Goal: Information Seeking & Learning: Check status

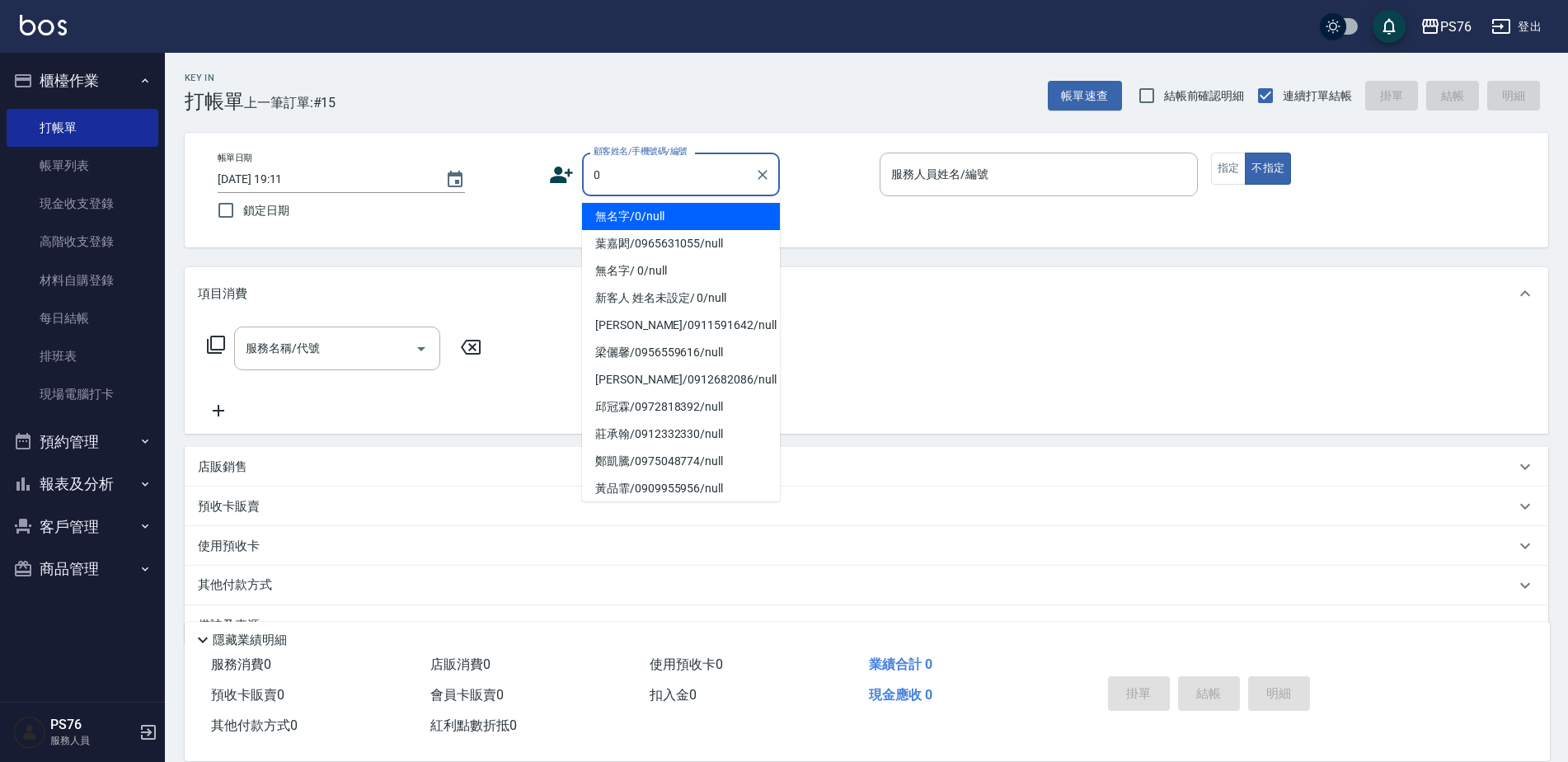
type input "無名字/0/null"
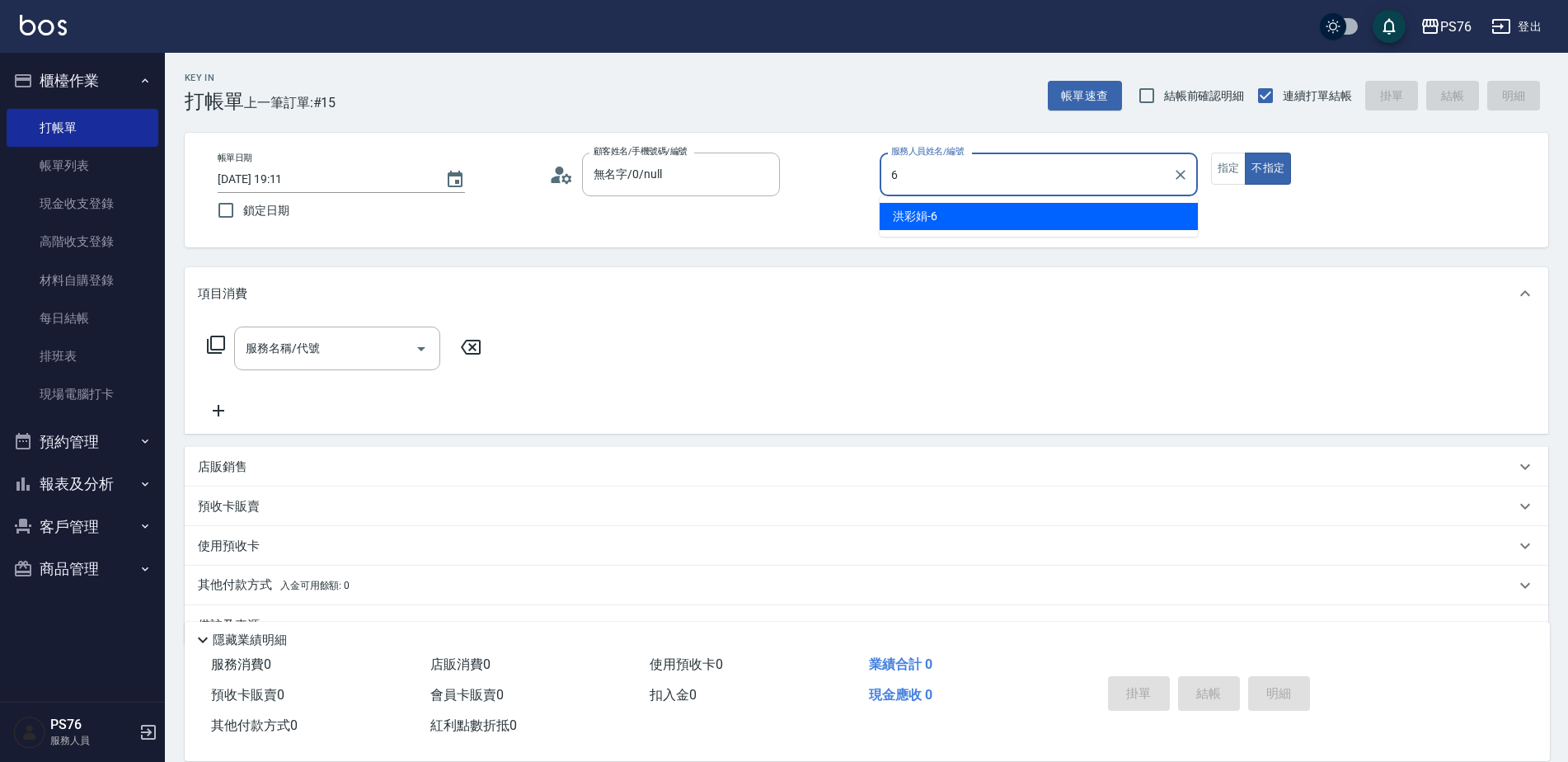
type input "洪彩娟-6"
type button "false"
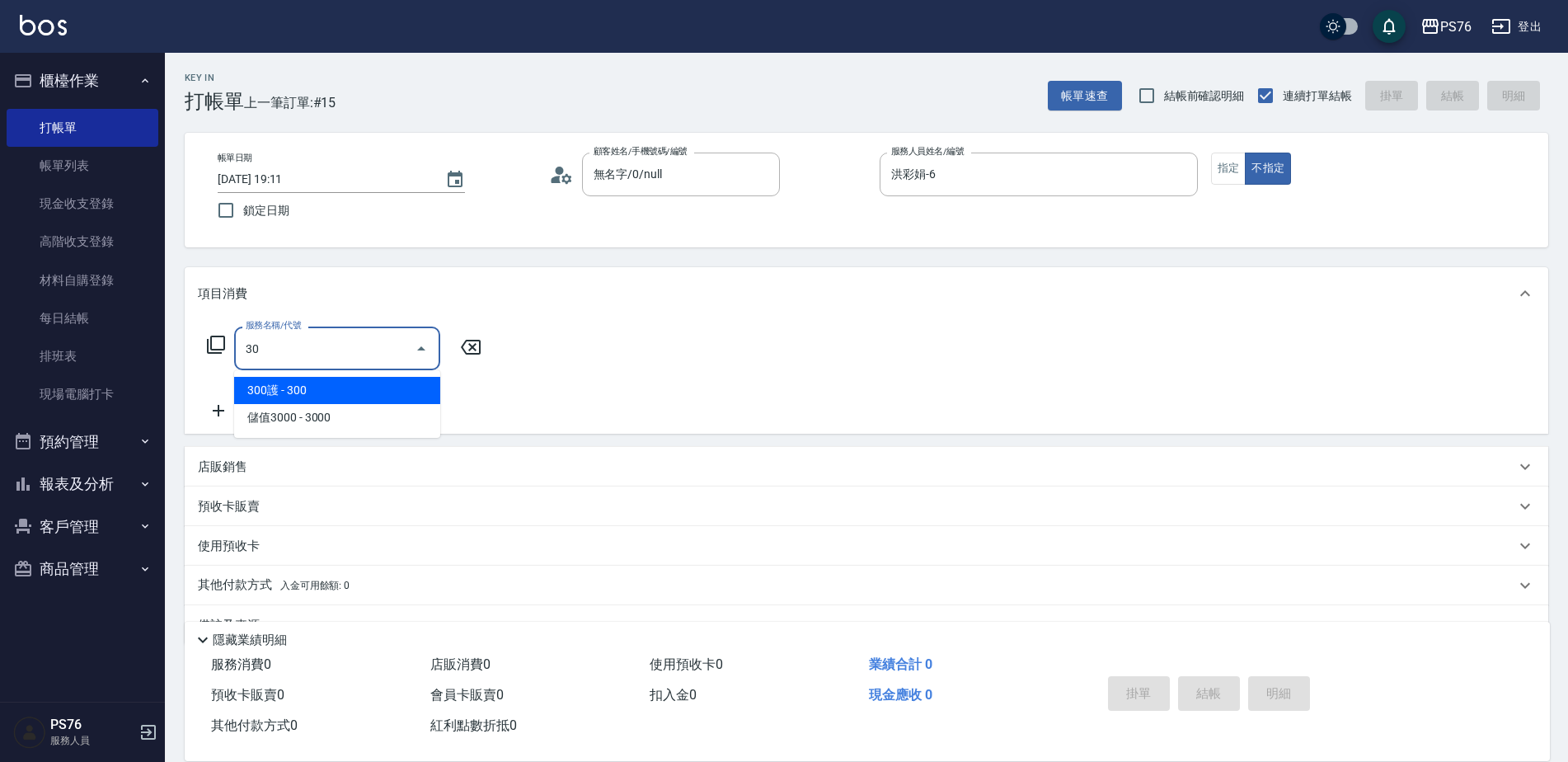
type input "3"
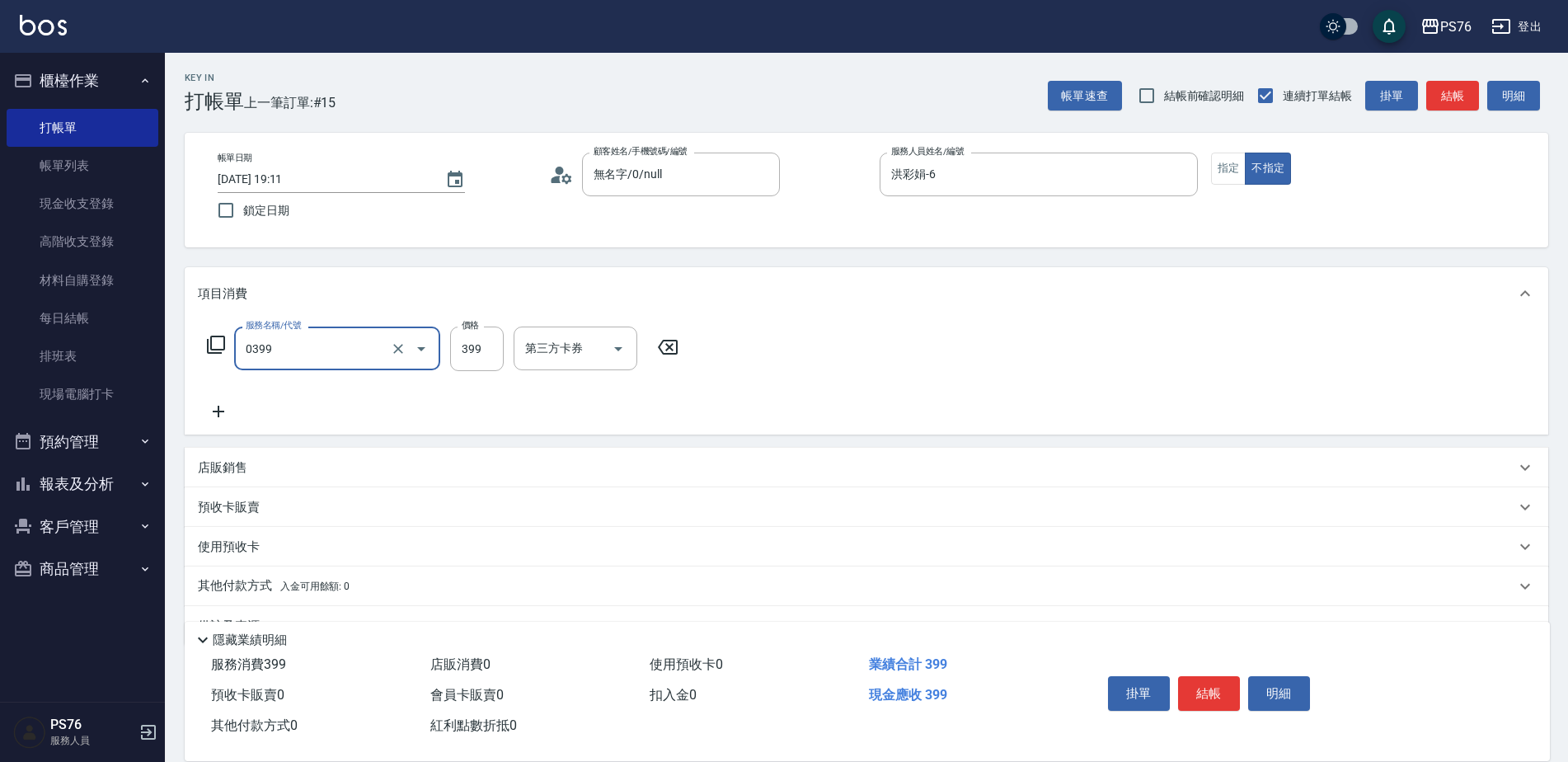
type input "海鹽399(0399)"
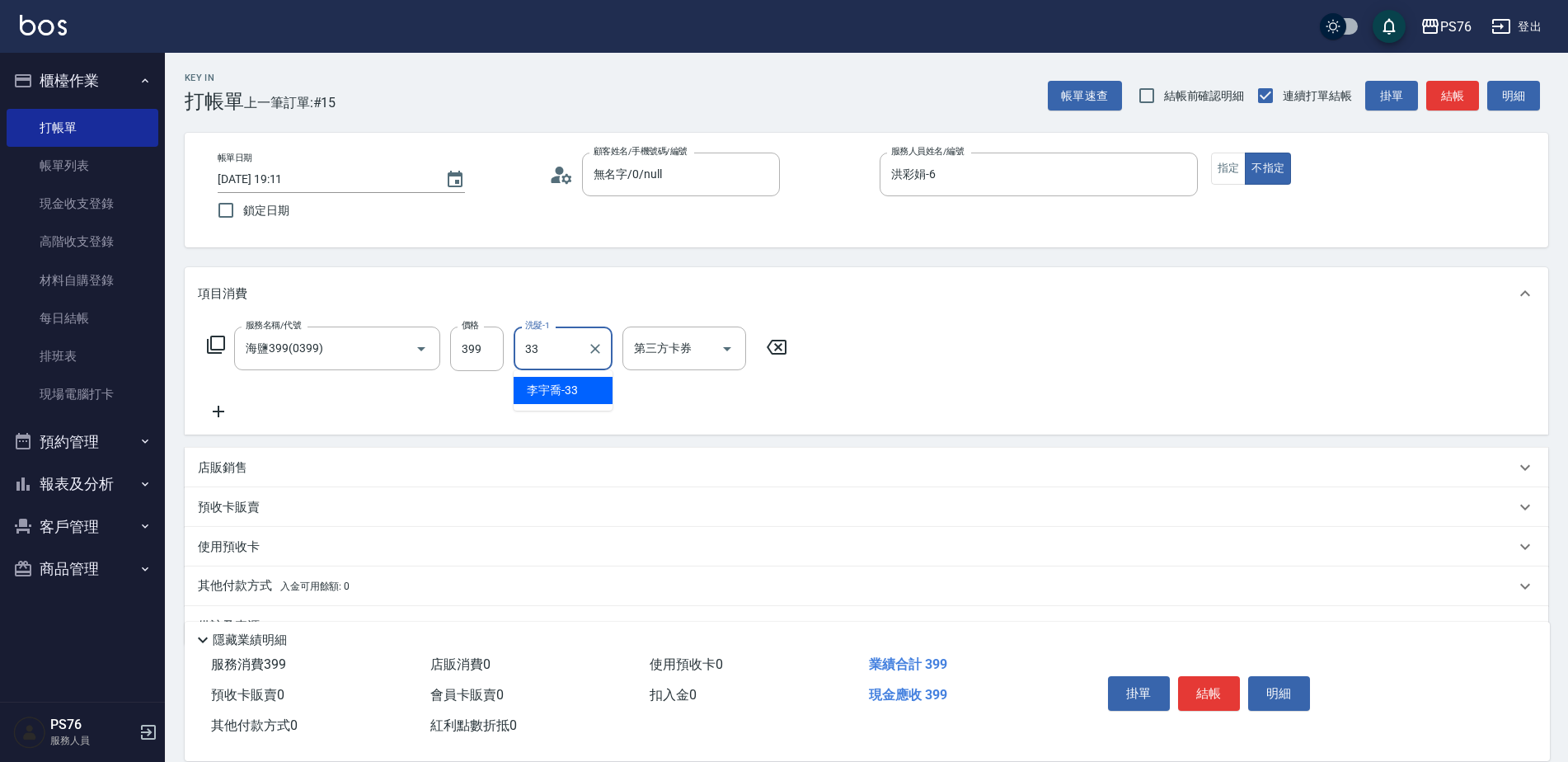
type input "[PERSON_NAME]33"
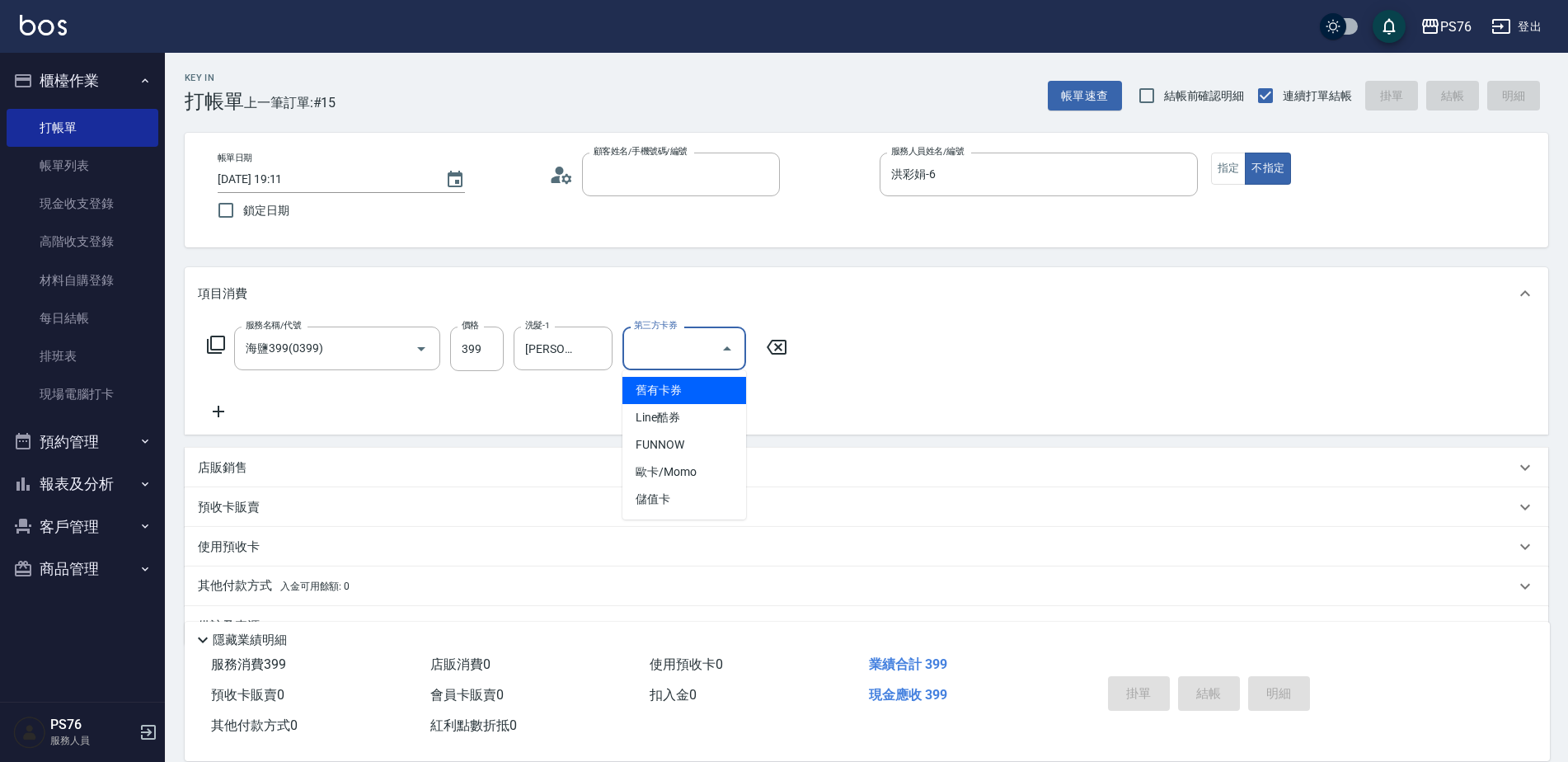
type input "[DATE] 20:49"
type input "5"
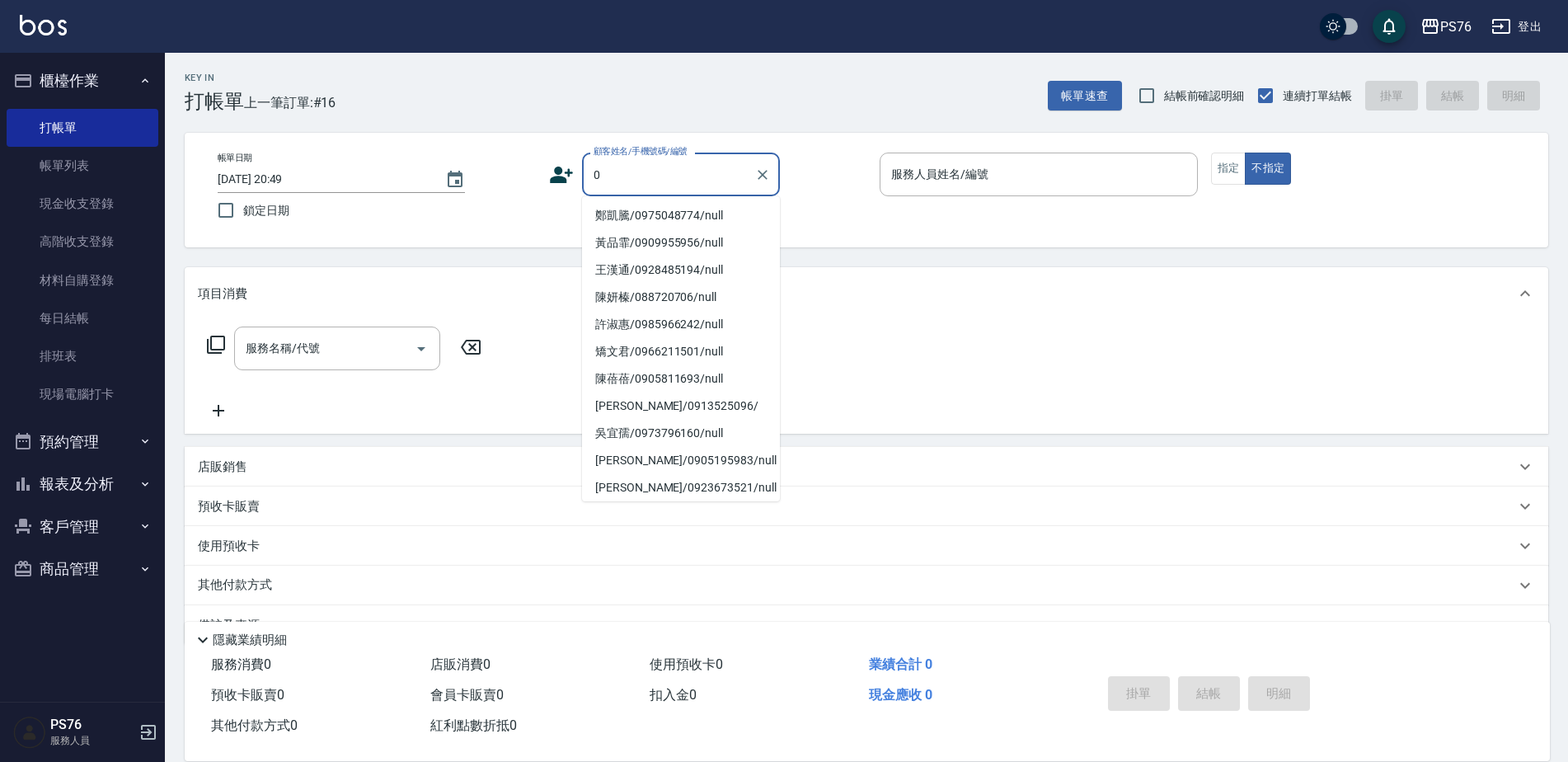
scroll to position [7, 0]
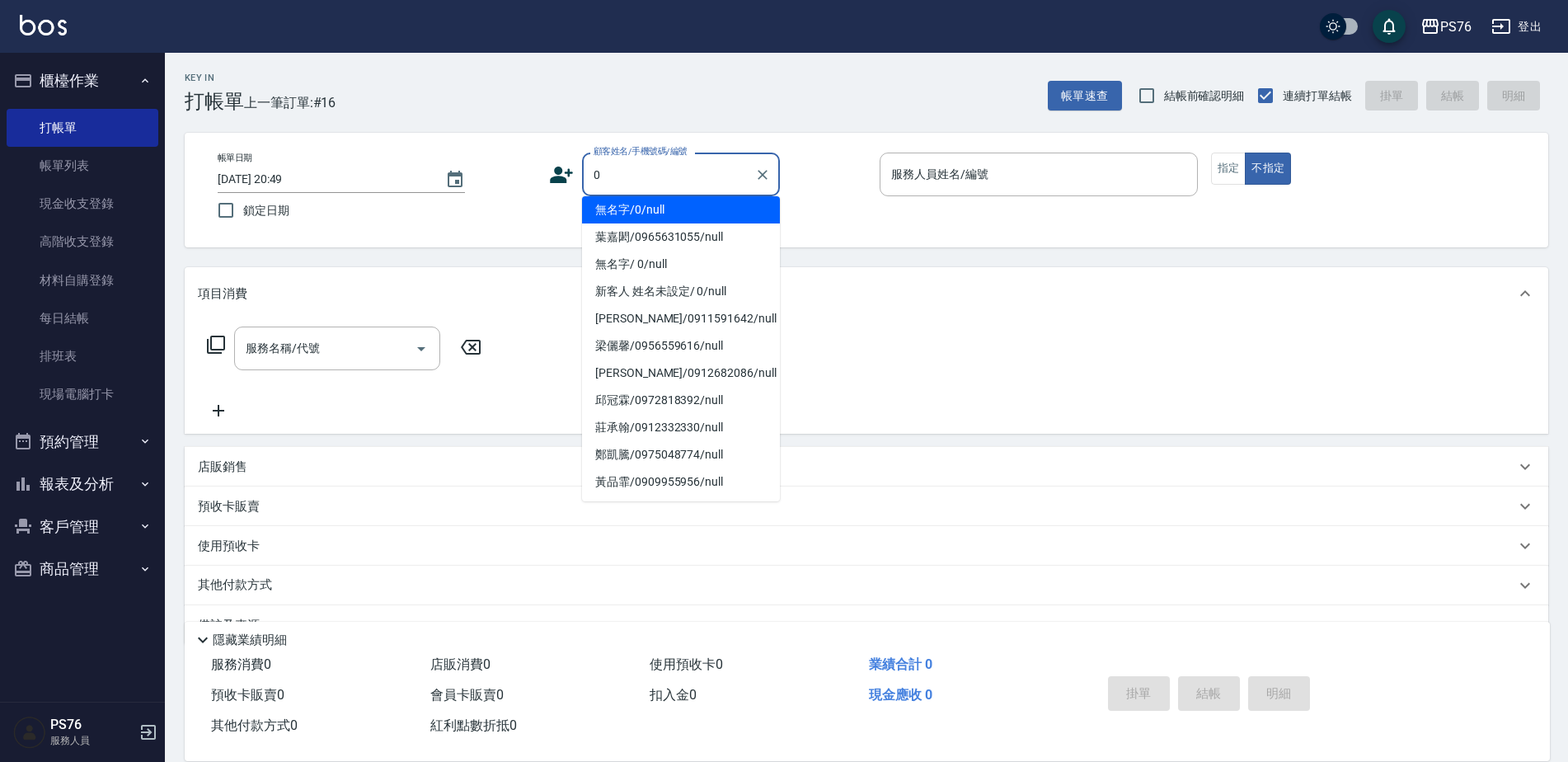
type input "無名字/0/null"
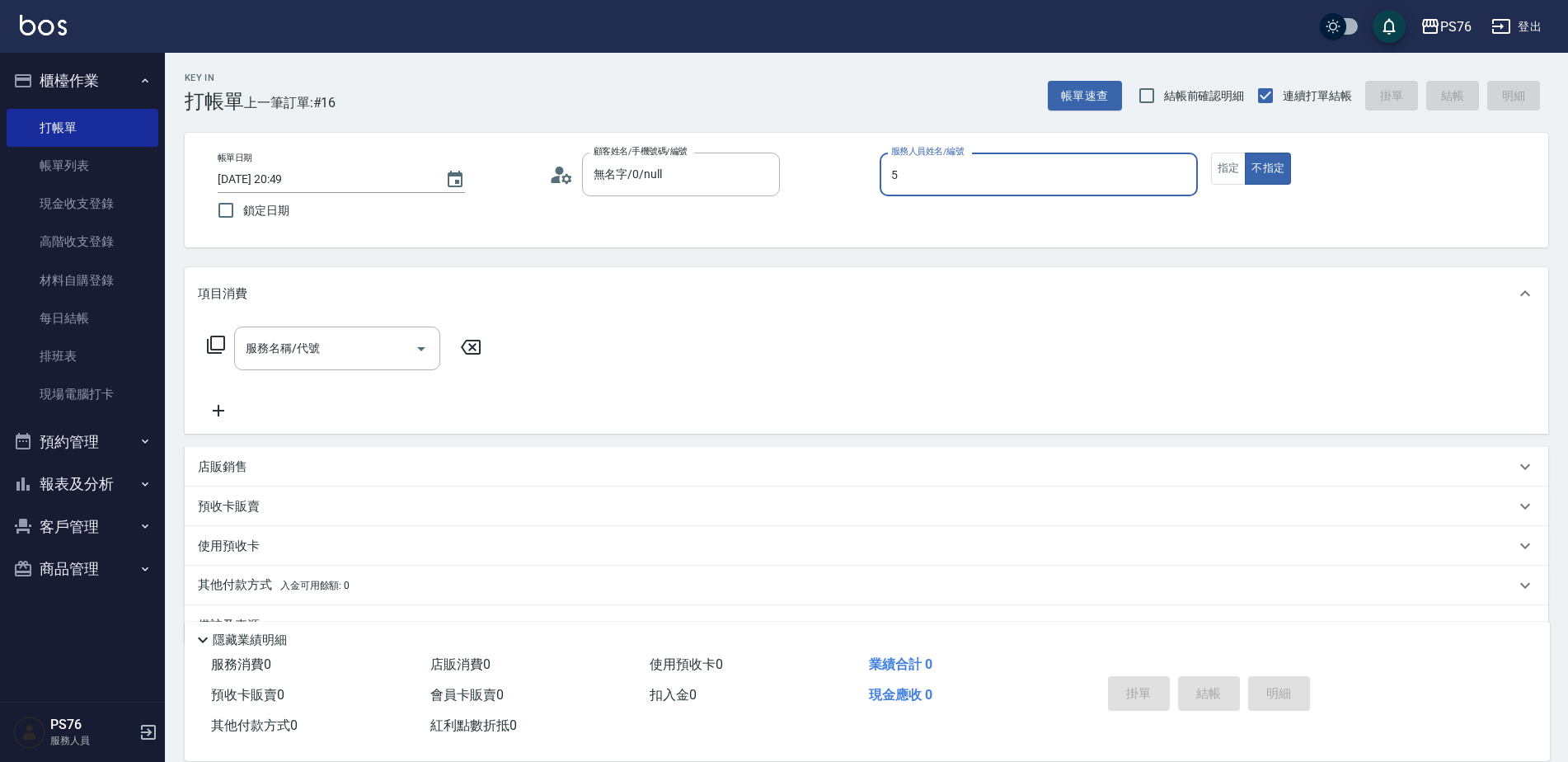
type input "呂佳穎-5"
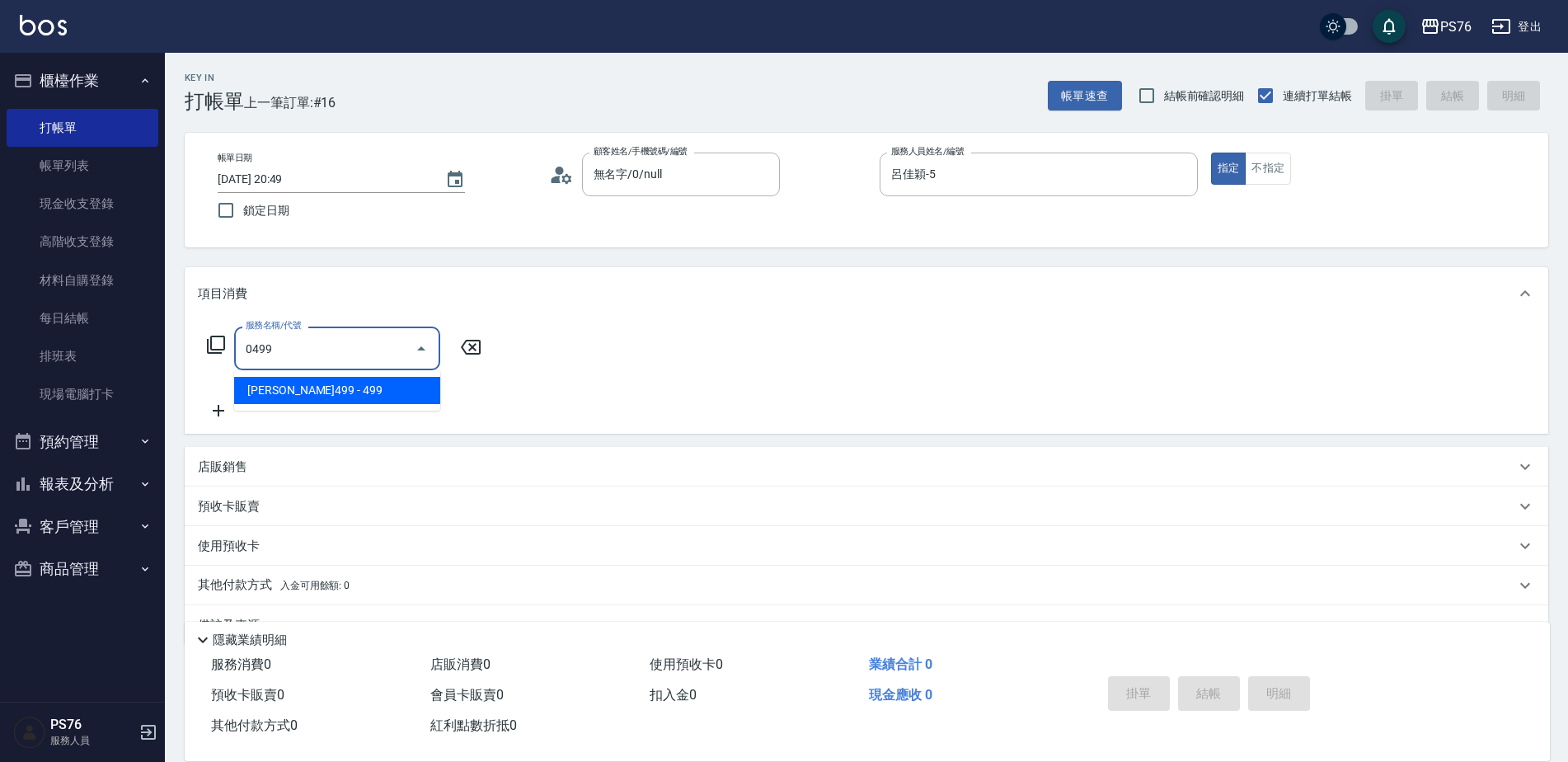
type input "[PERSON_NAME]499(0499)"
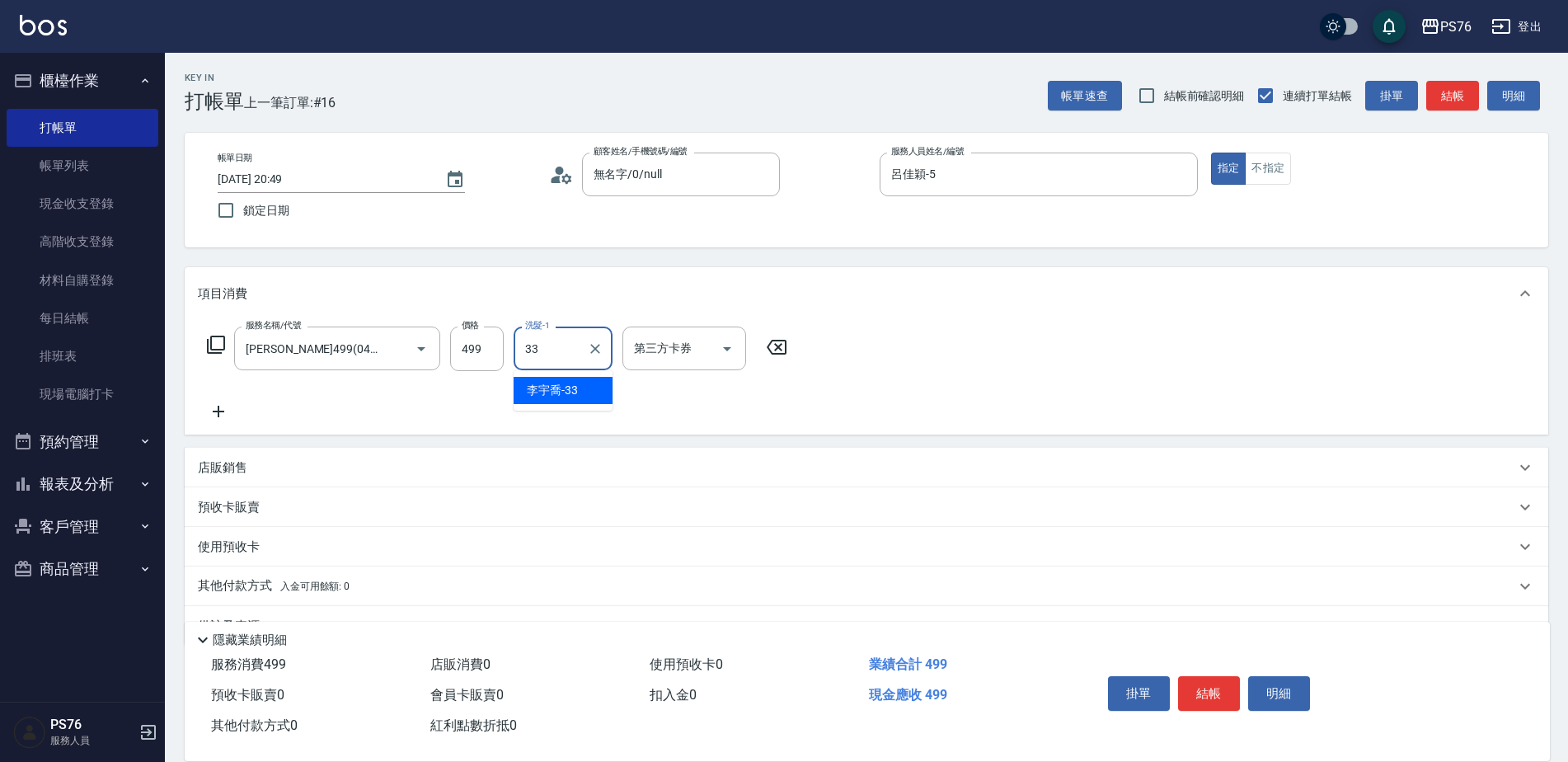
type input "[PERSON_NAME]33"
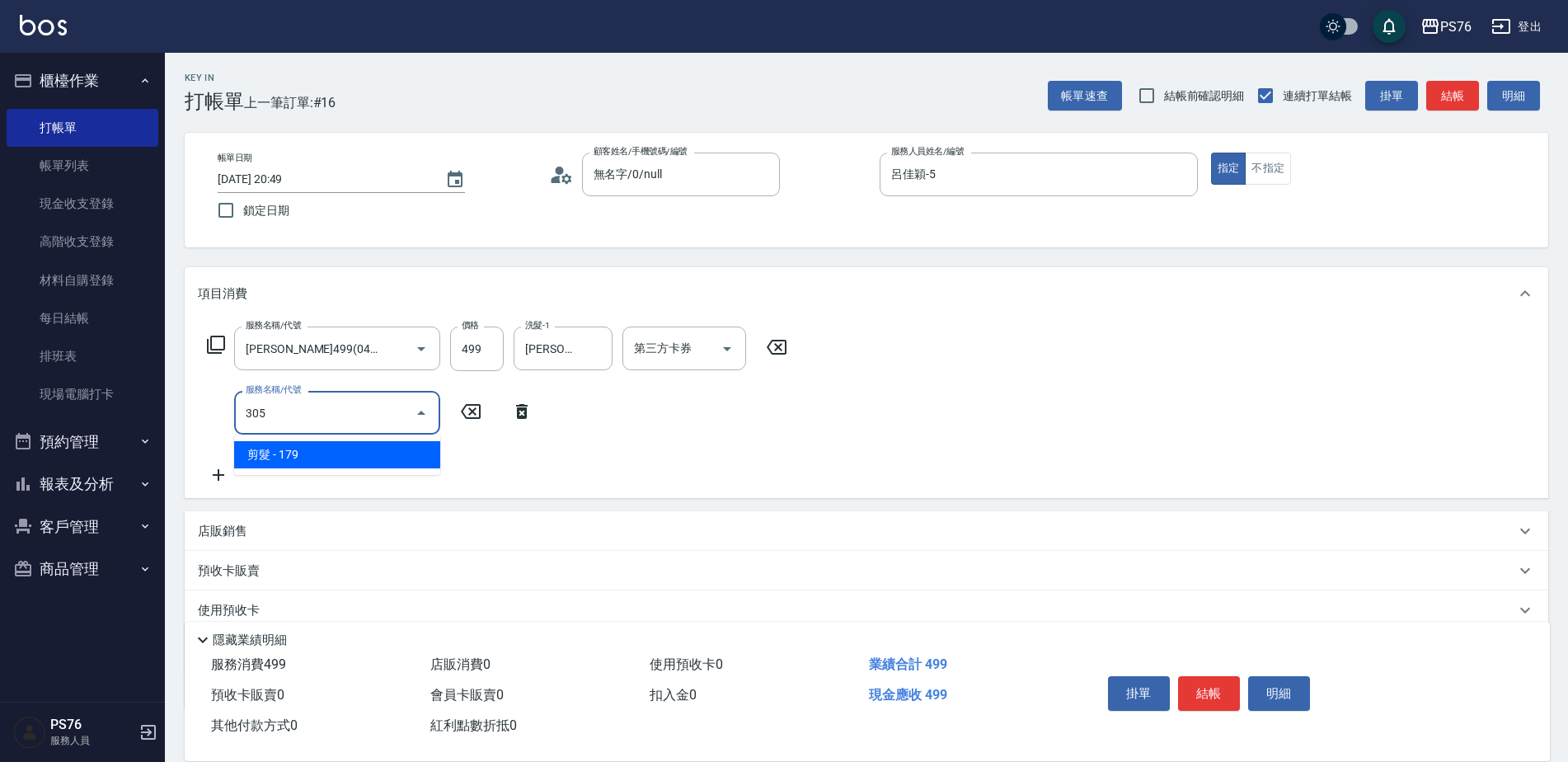
type input "剪髮(305)"
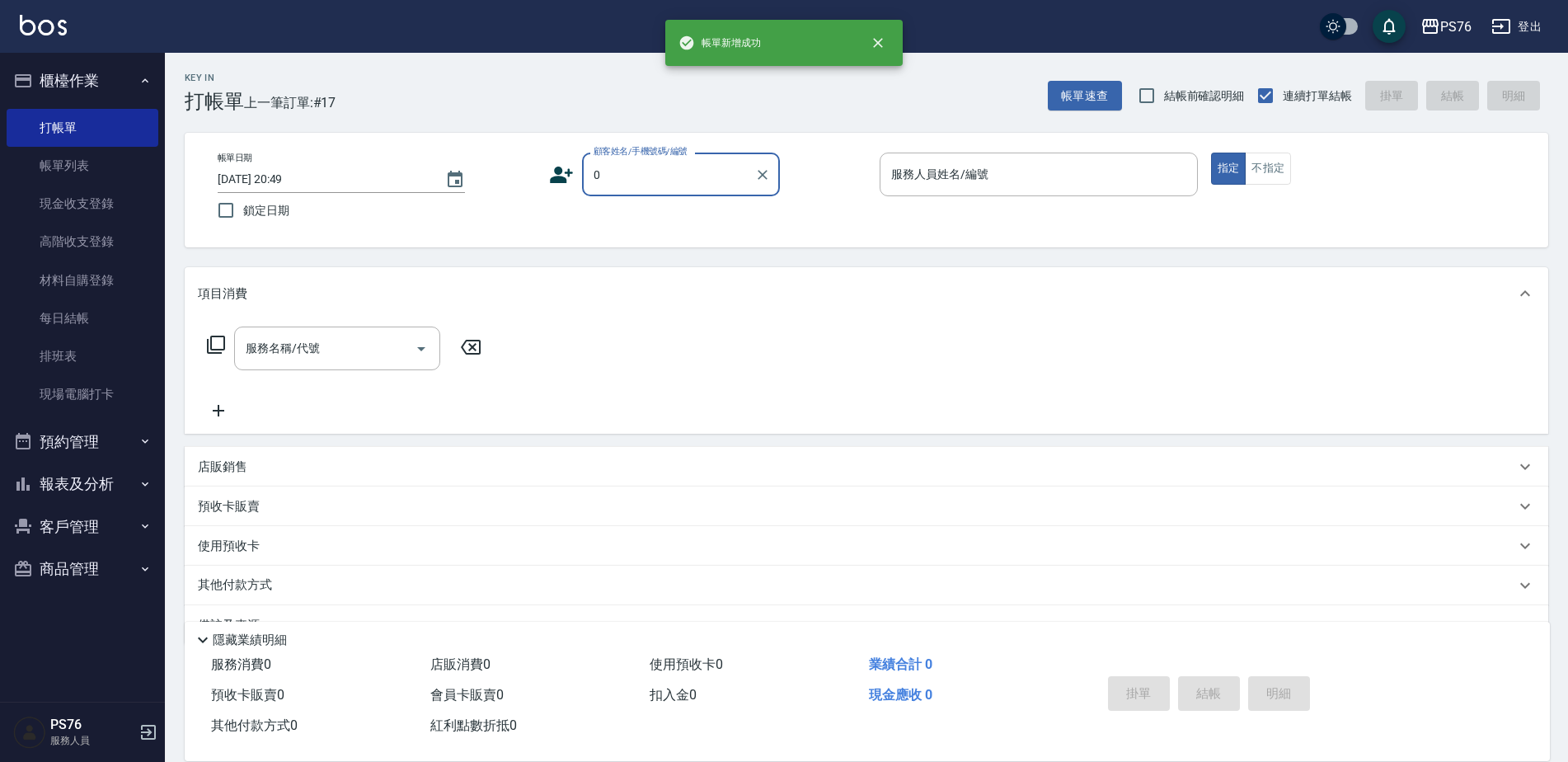
type input "無名字/0/null"
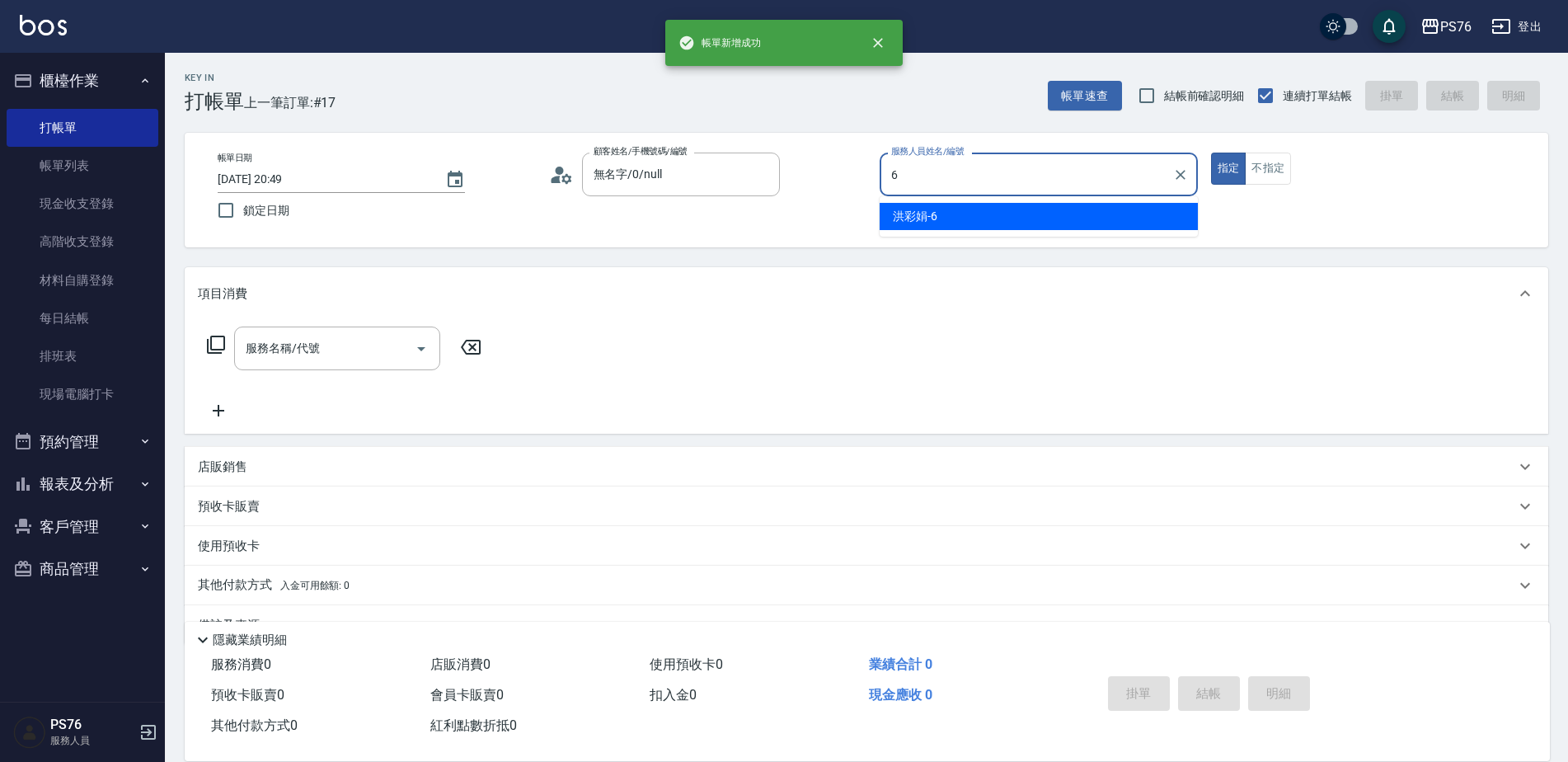
type input "洪彩娟-6"
type button "true"
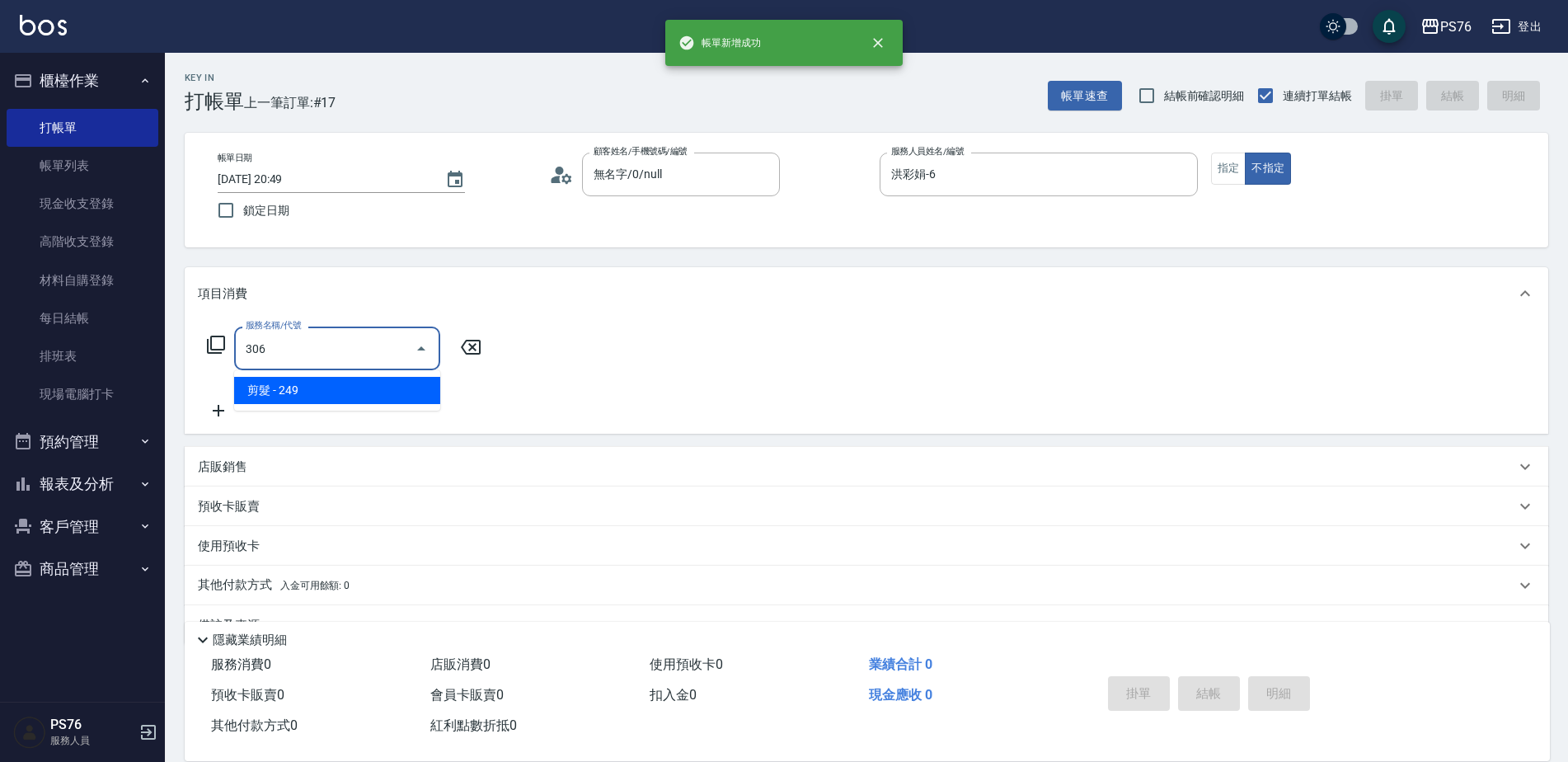
type input "剪髮(306)"
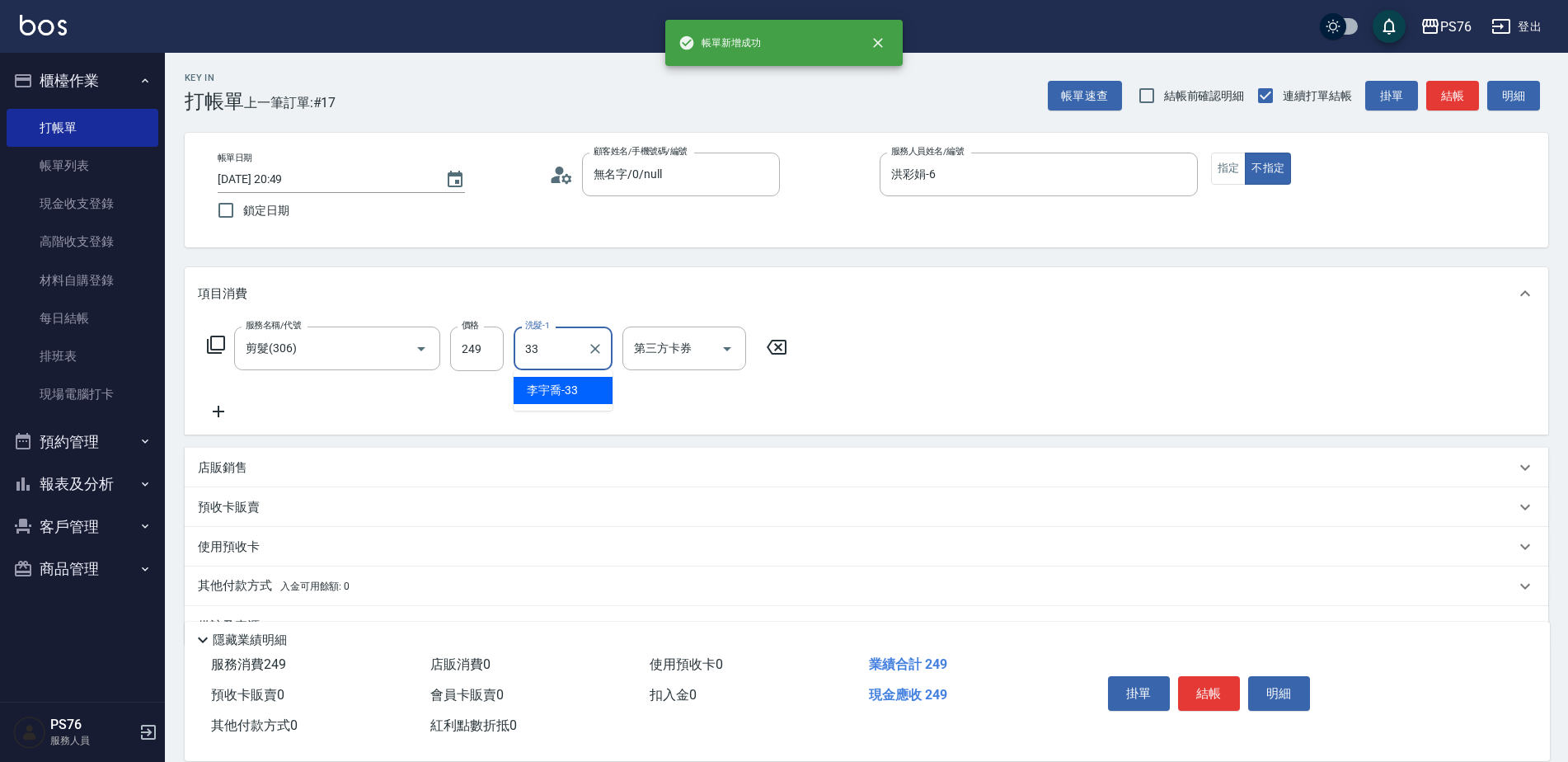
type input "[PERSON_NAME]33"
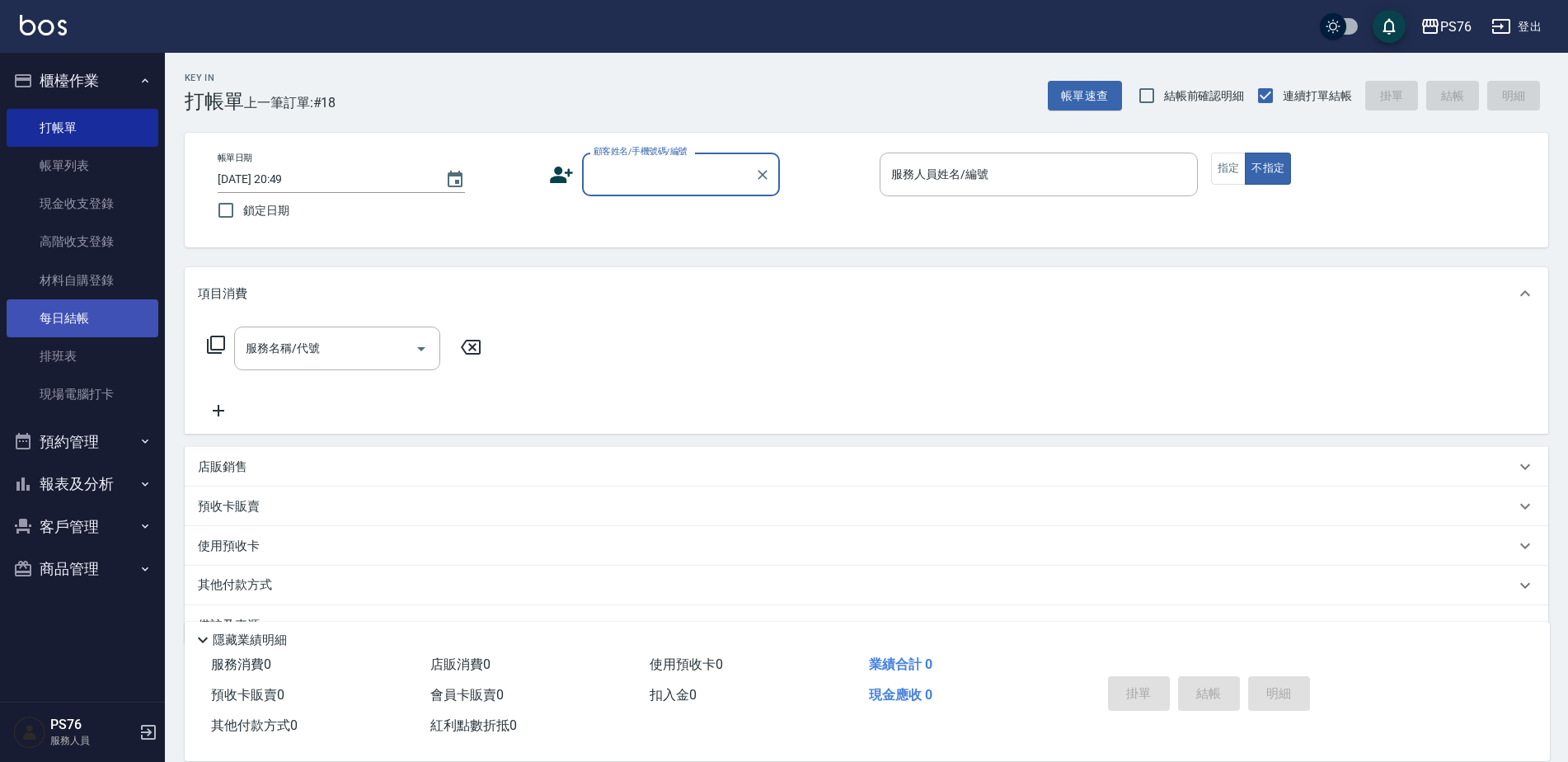
drag, startPoint x: 89, startPoint y: 315, endPoint x: 102, endPoint y: 303, distance: 17.7
click at [89, 315] on link "每日結帳" at bounding box center [83, 319] width 152 height 38
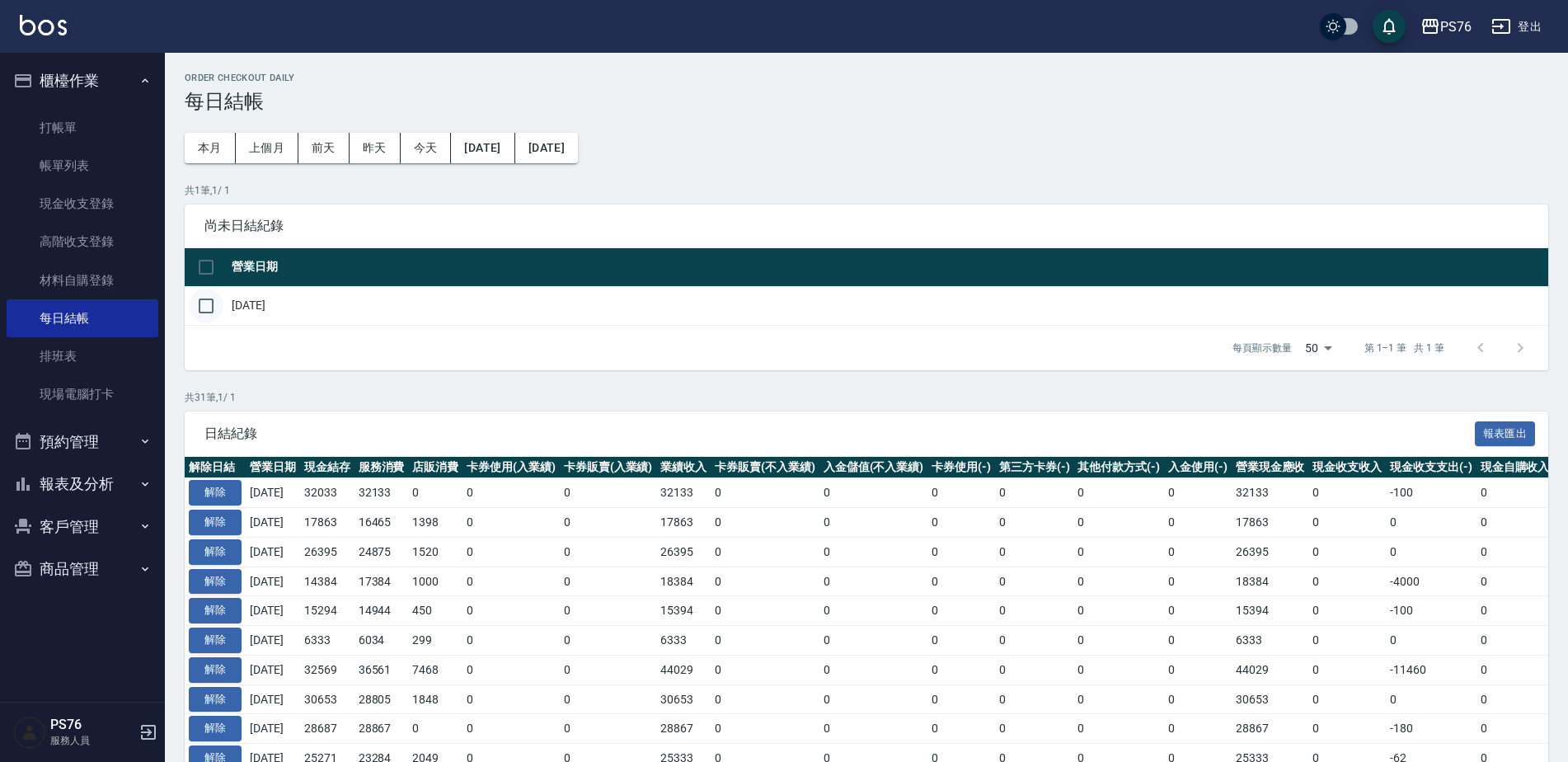
click at [206, 307] on input "checkbox" at bounding box center [206, 306] width 35 height 35
checkbox input "true"
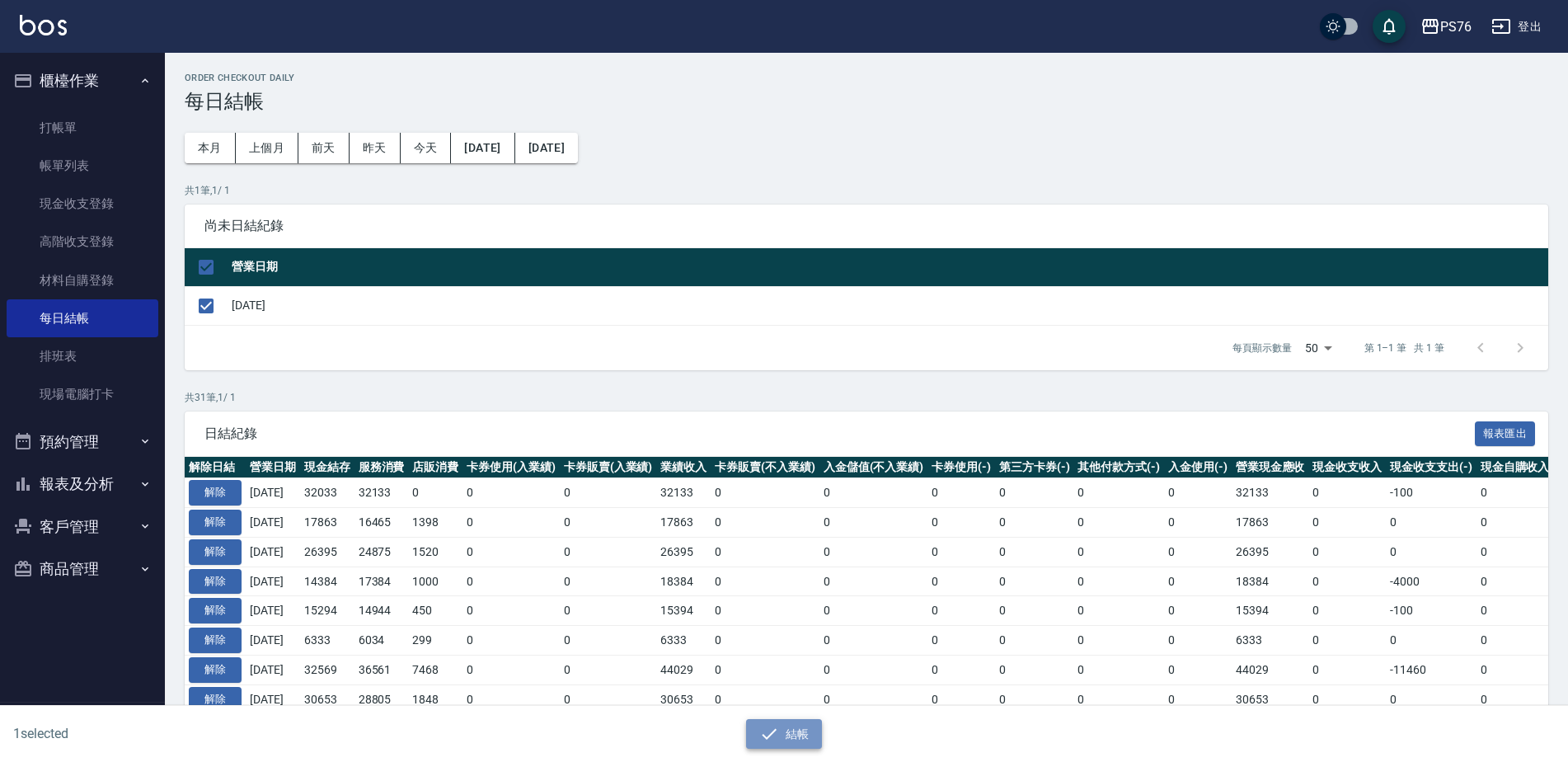
click at [787, 726] on button "結帳" at bounding box center [784, 734] width 77 height 31
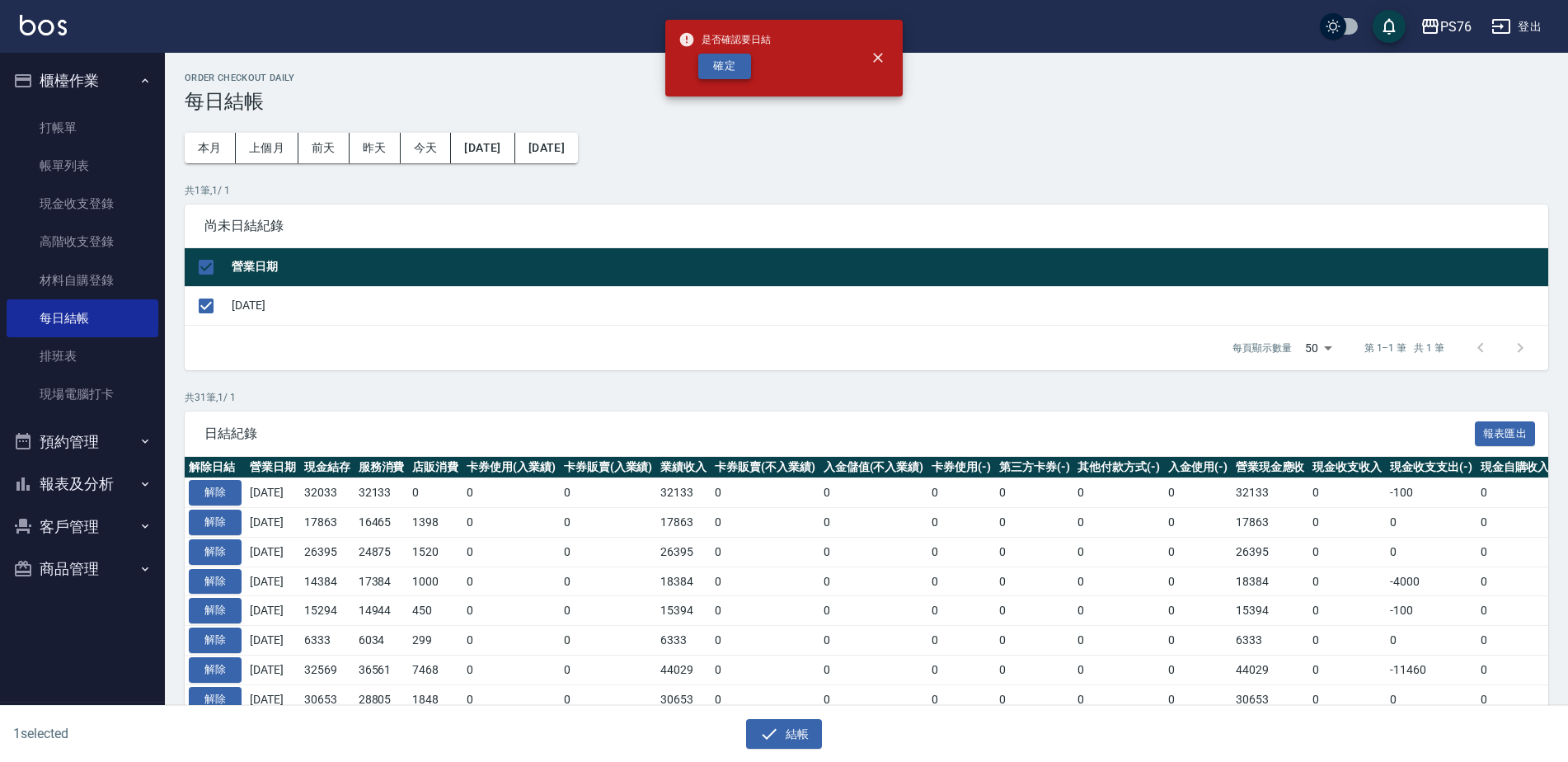
click at [731, 57] on button "確定" at bounding box center [724, 67] width 53 height 26
checkbox input "false"
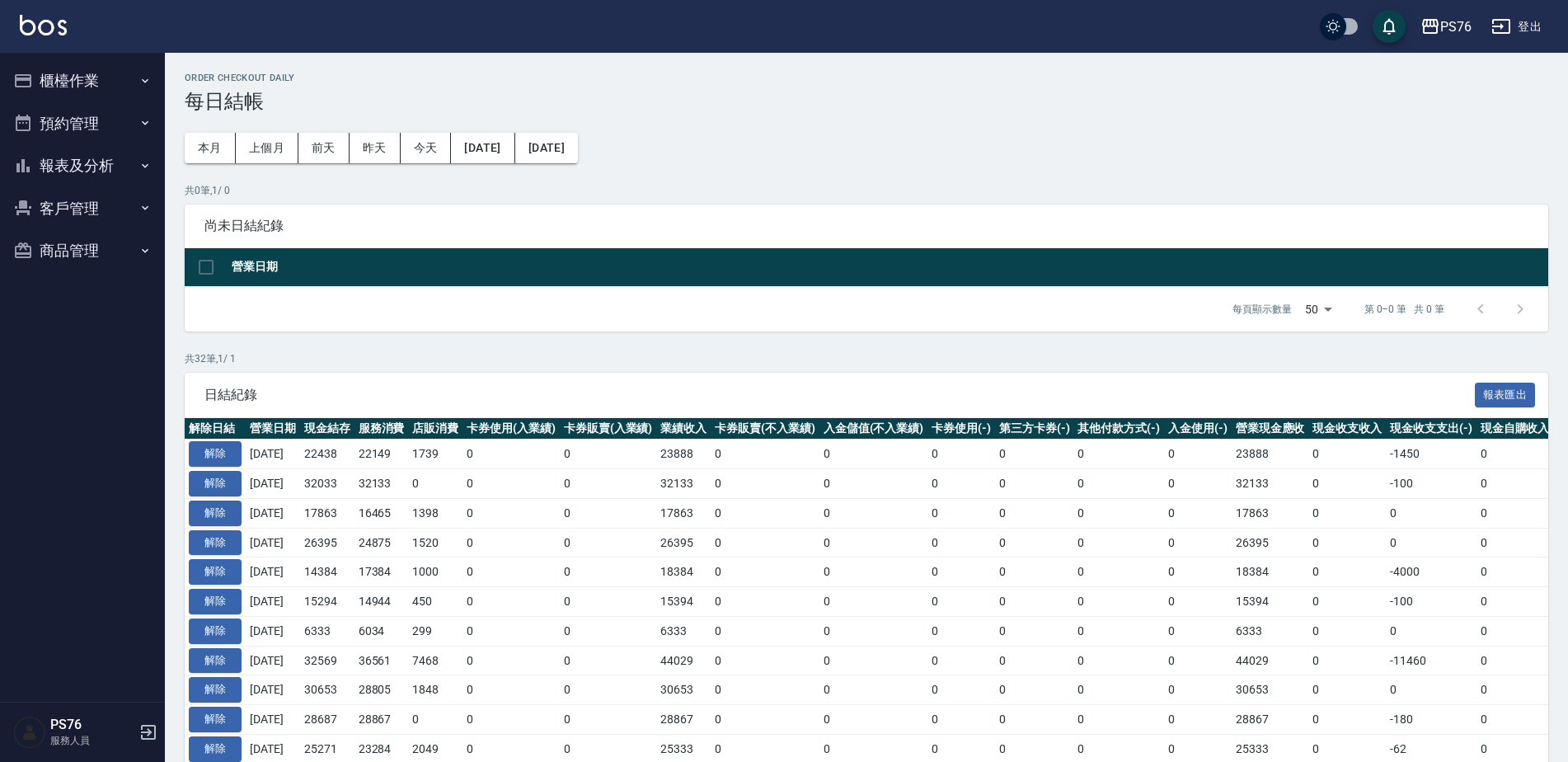
click at [88, 157] on button "報表及分析" at bounding box center [83, 165] width 152 height 43
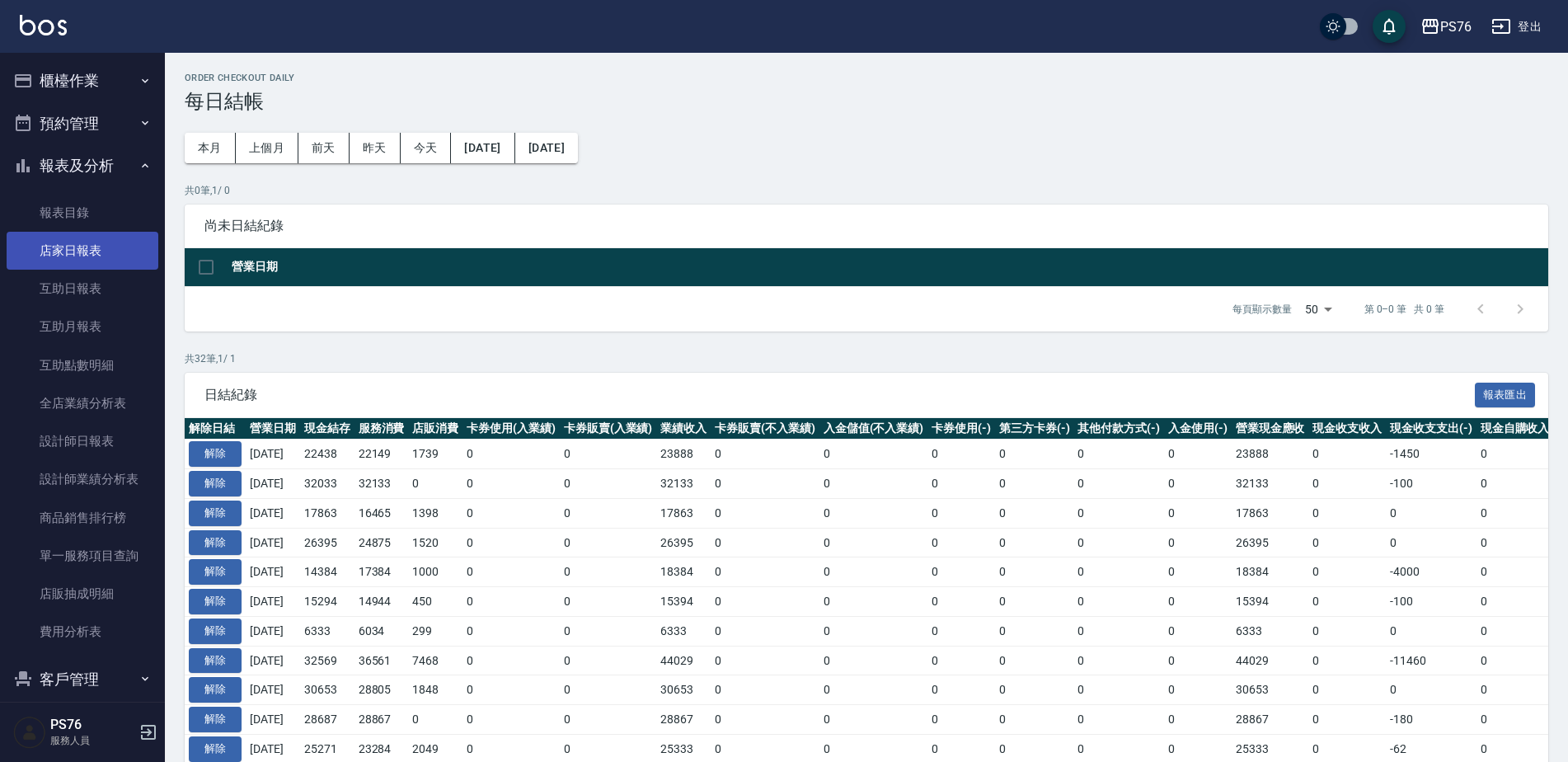
click at [108, 254] on link "店家日報表" at bounding box center [83, 251] width 152 height 38
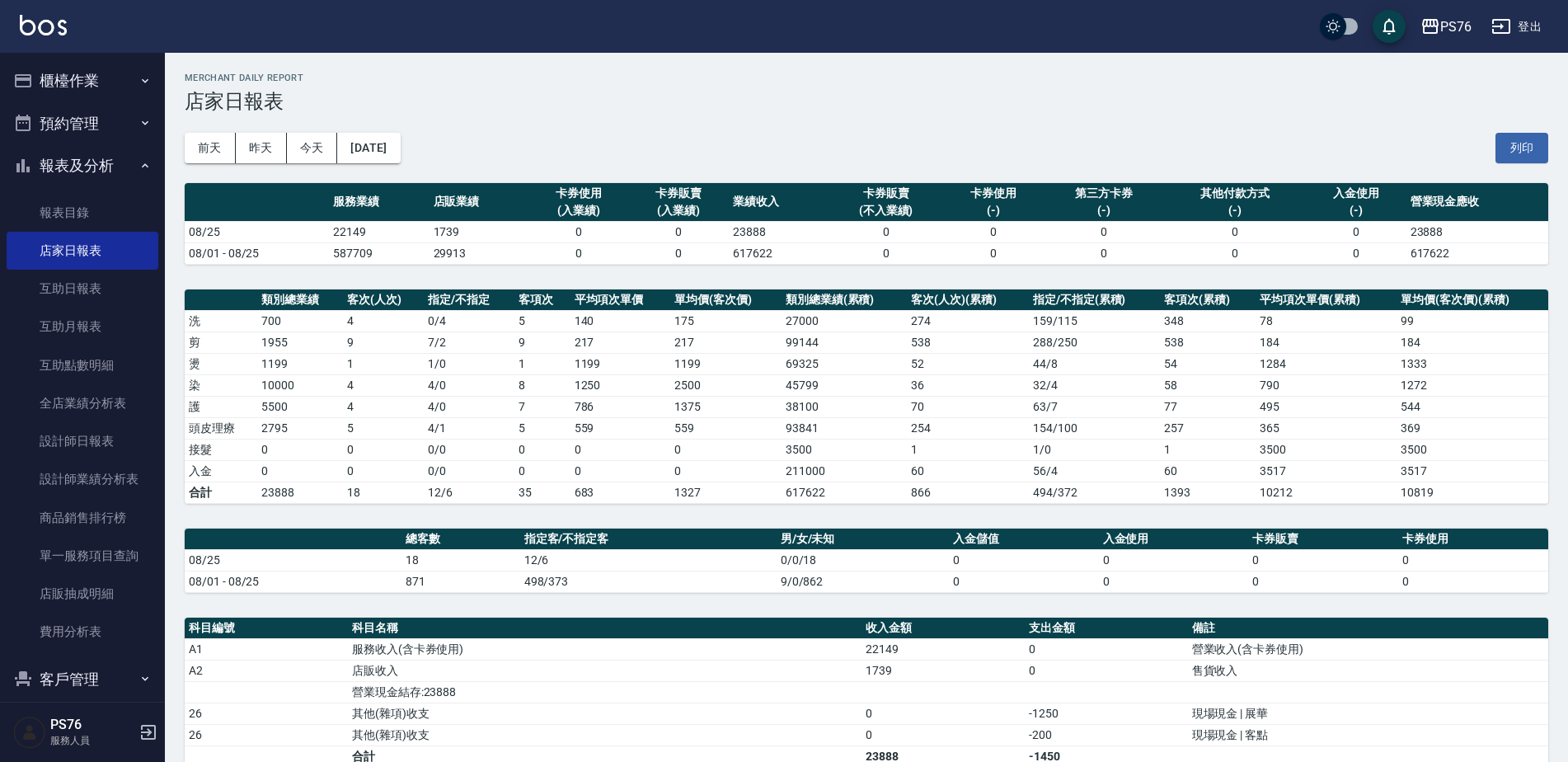
click at [1568, 250] on html "PS76 登出 櫃檯作業 打帳單 帳單列表 現金收支登錄 高階收支登錄 材料自購登錄 每日結帳 排班表 現場電腦打卡 預約管理 預約管理 單日預約紀錄 單週預…" at bounding box center [784, 523] width 1568 height 1048
click at [399, 150] on button "[DATE]" at bounding box center [368, 148] width 63 height 31
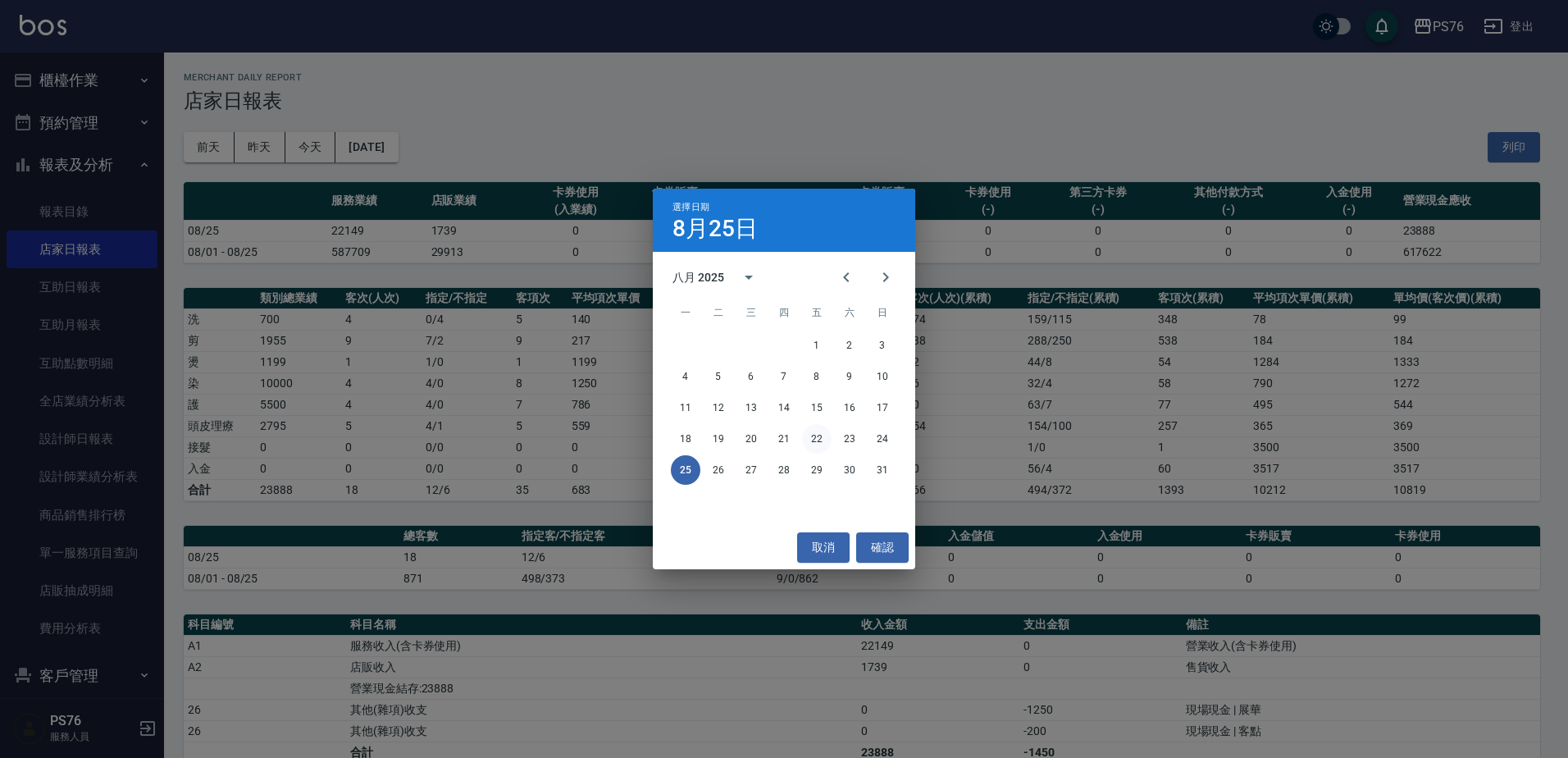
click at [819, 444] on button "22" at bounding box center [817, 439] width 30 height 30
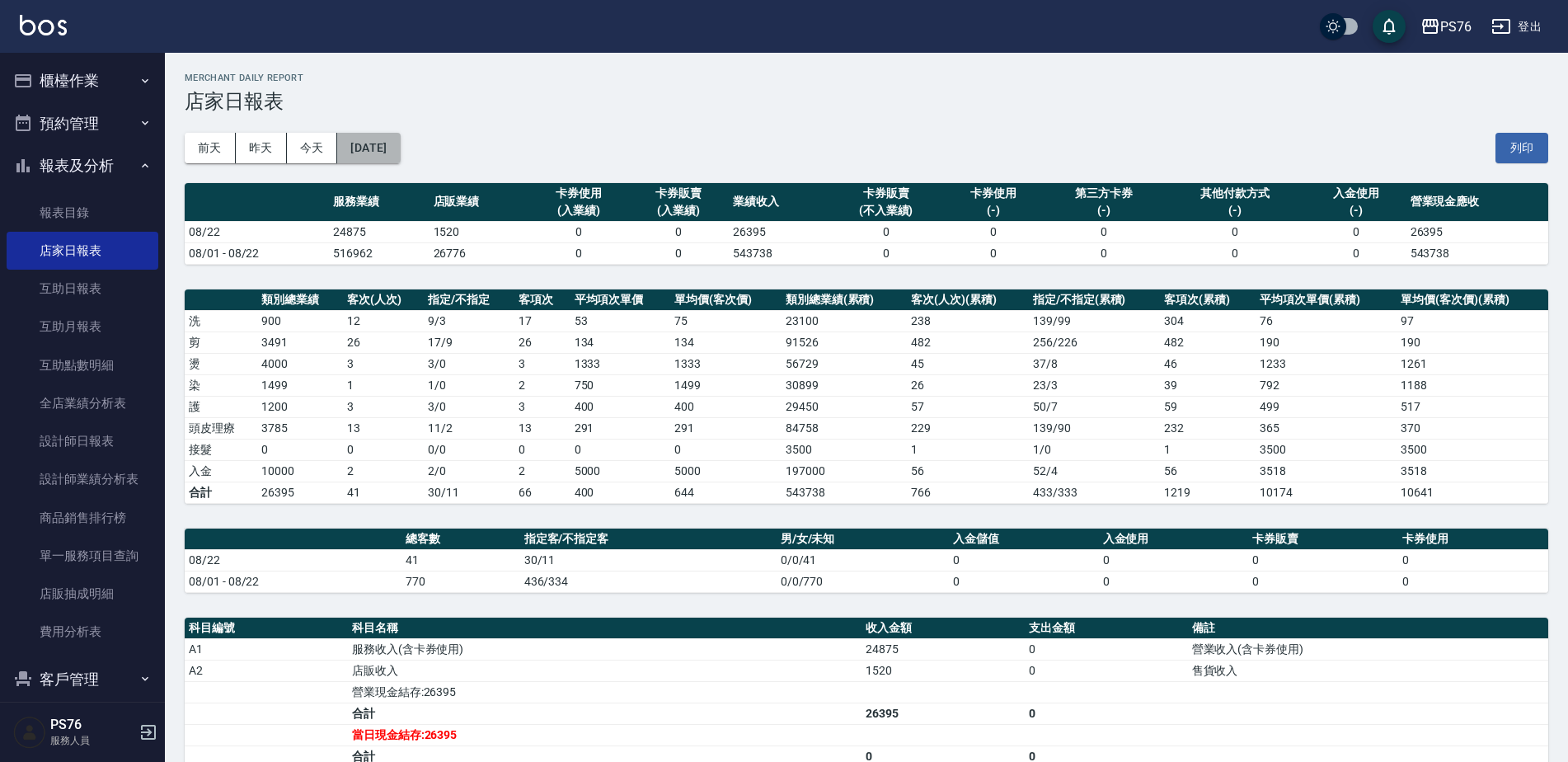
click at [385, 141] on button "[DATE]" at bounding box center [368, 148] width 63 height 31
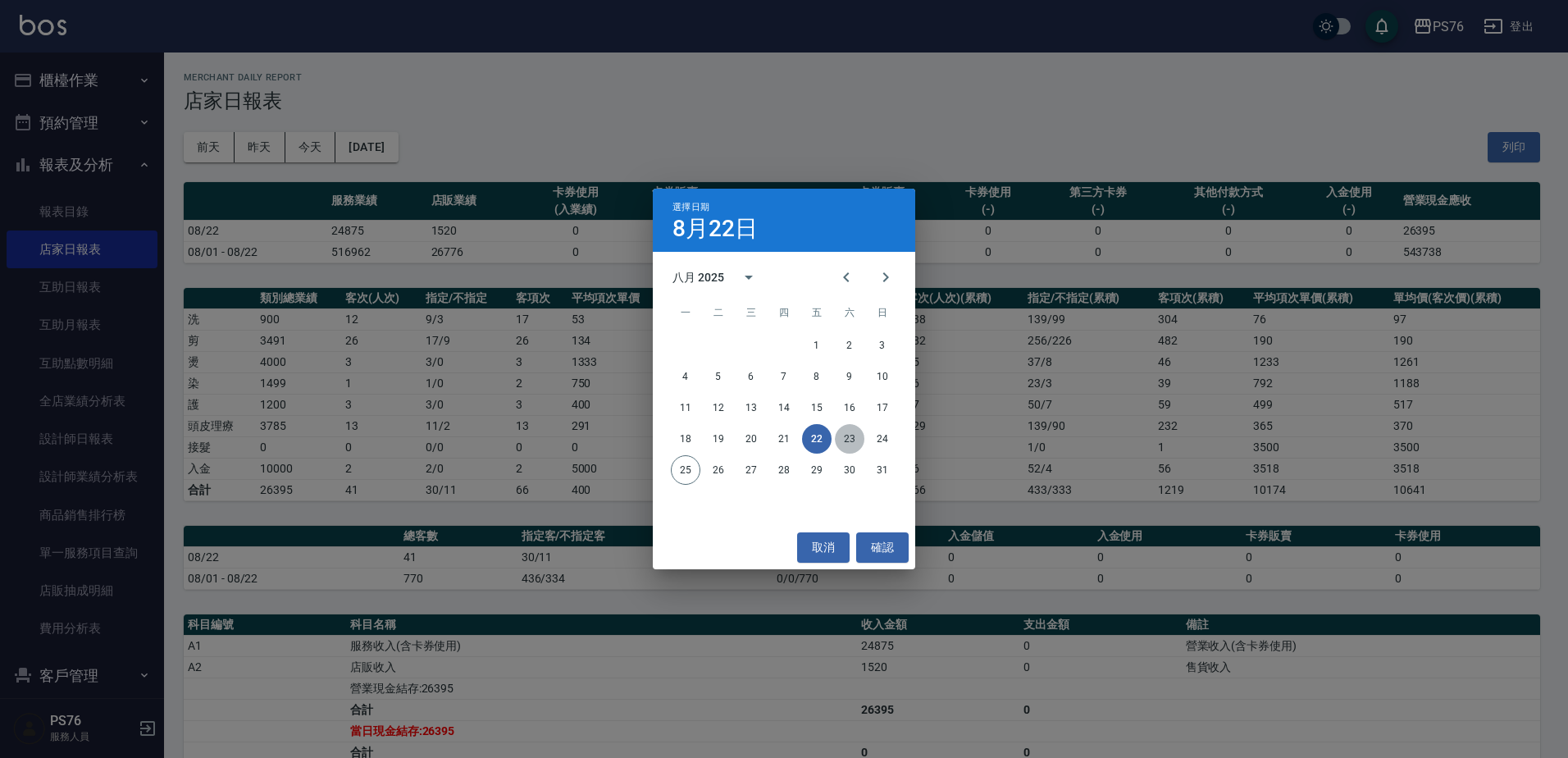
click at [848, 437] on button "23" at bounding box center [850, 439] width 30 height 30
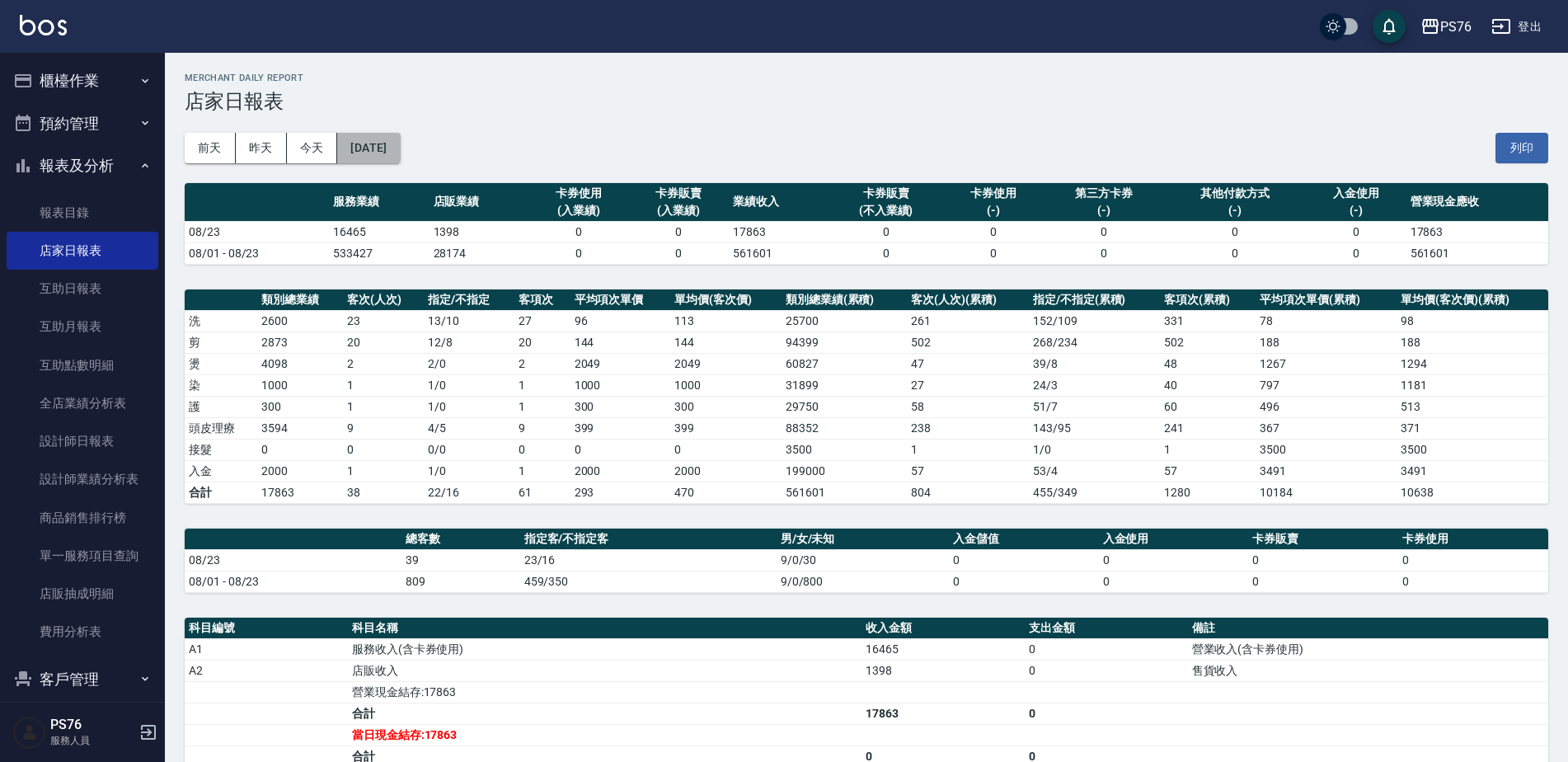
click at [399, 142] on button "[DATE]" at bounding box center [368, 148] width 63 height 31
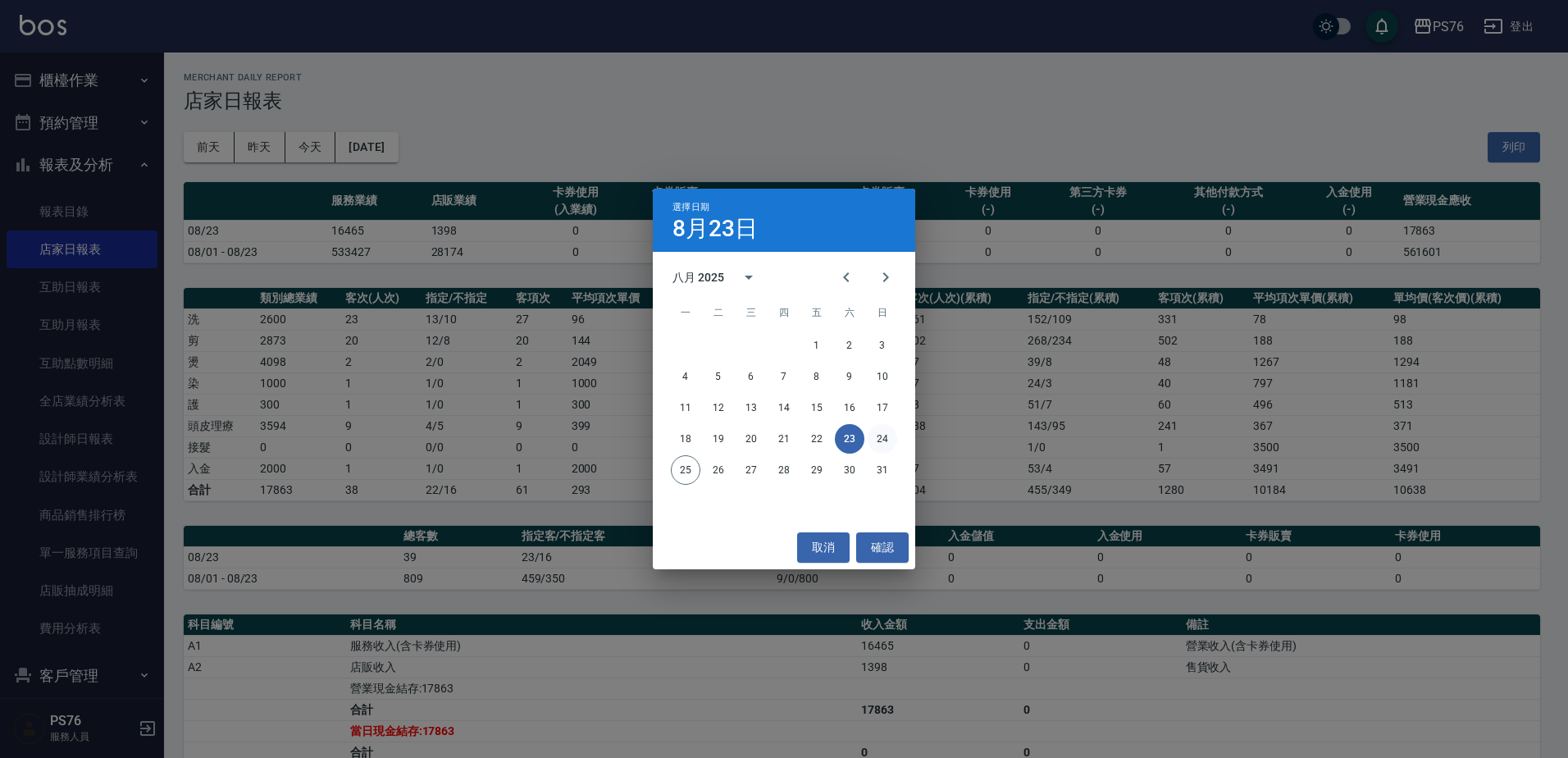
click at [884, 437] on button "24" at bounding box center [883, 439] width 30 height 30
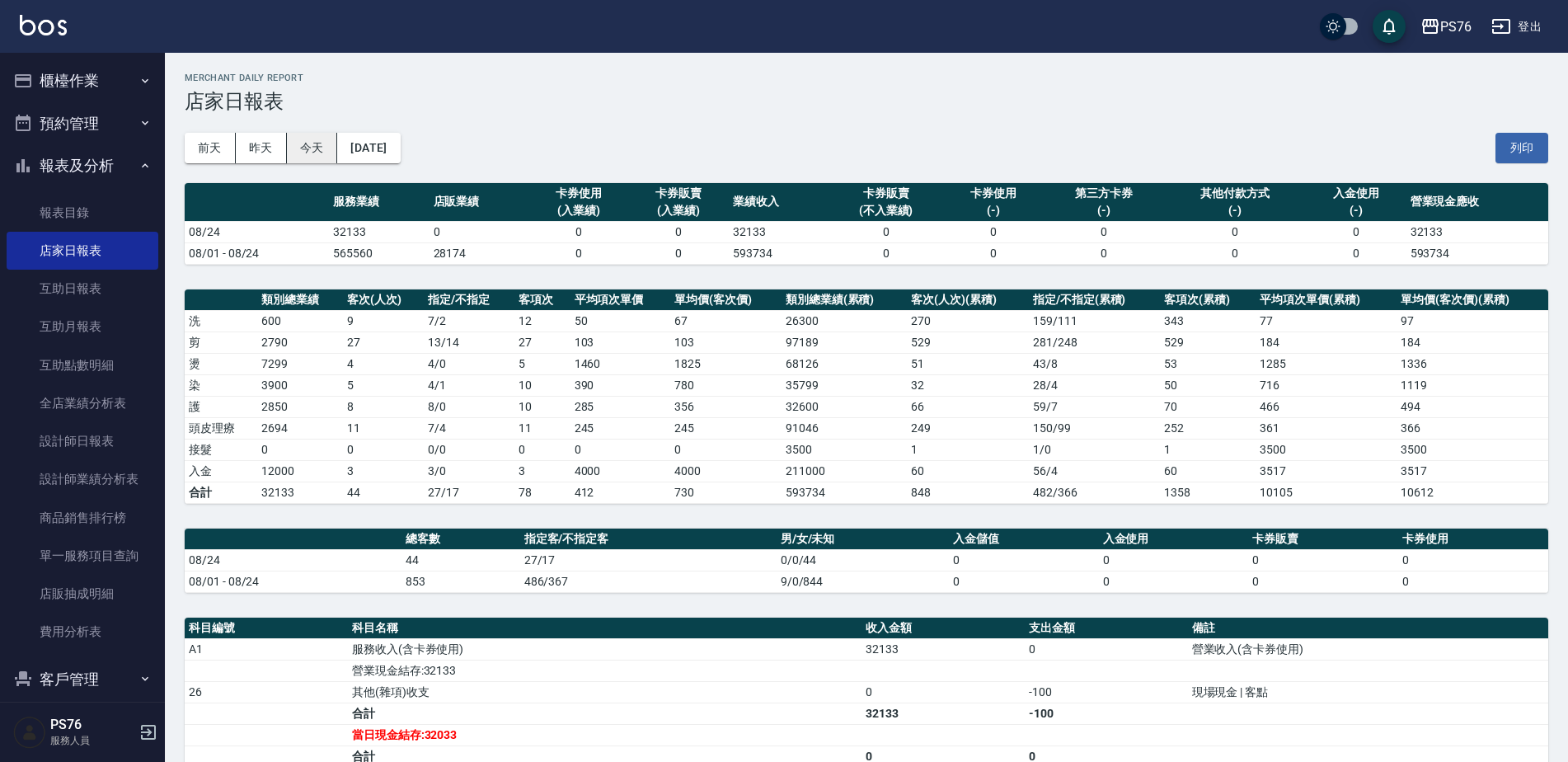
click at [312, 149] on button "今天" at bounding box center [311, 148] width 51 height 31
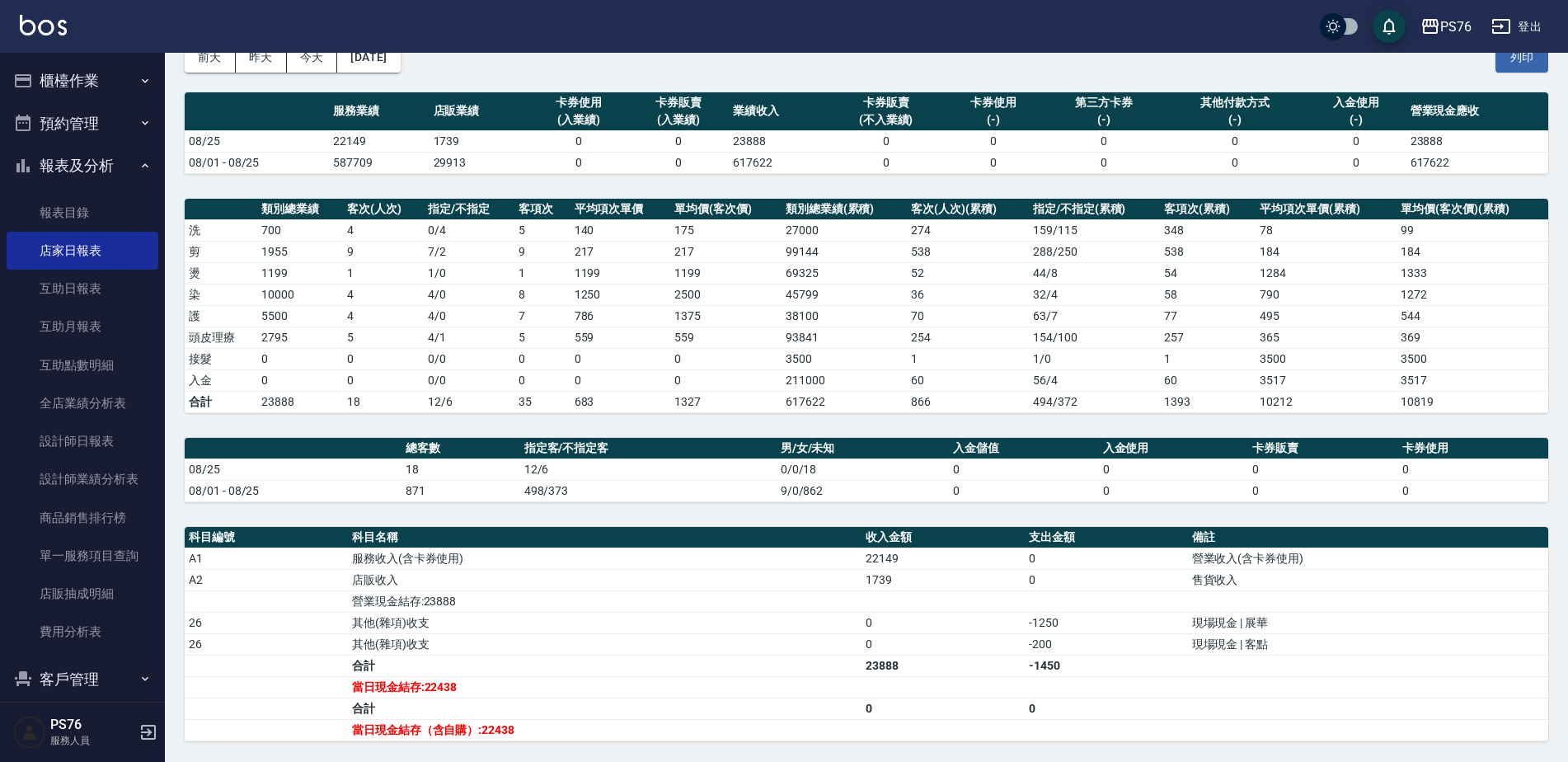
scroll to position [121, 0]
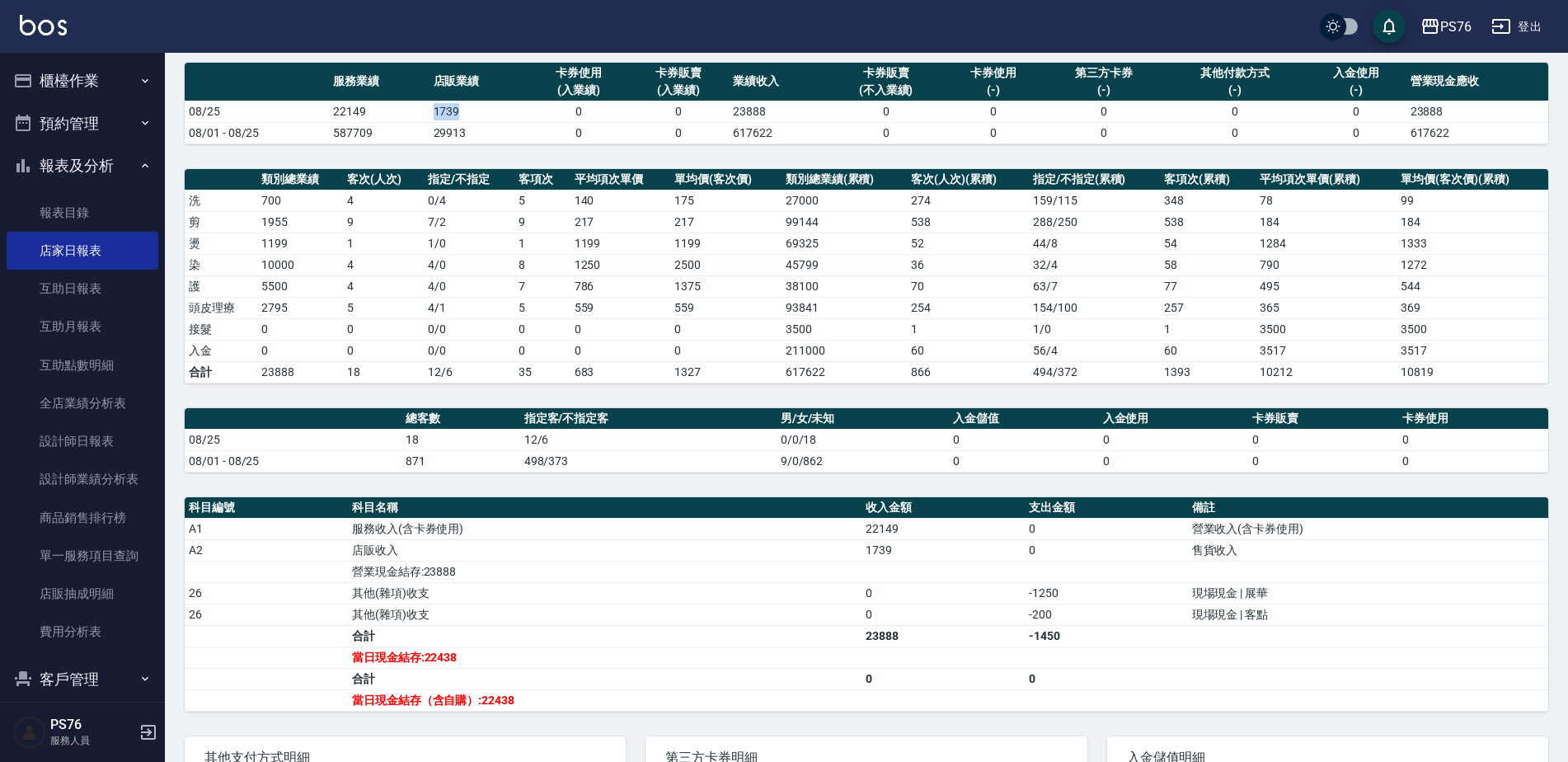
drag, startPoint x: 427, startPoint y: 109, endPoint x: 467, endPoint y: 119, distance: 41.2
click at [467, 119] on tr "08/25 22149 1739 0 0 23888 0 0 0 0 0 23888" at bounding box center [866, 111] width 1363 height 21
drag, startPoint x: 467, startPoint y: 119, endPoint x: 396, endPoint y: 322, distance: 215.1
click at [399, 322] on td "0" at bounding box center [382, 329] width 81 height 21
drag, startPoint x: 338, startPoint y: 302, endPoint x: 353, endPoint y: 305, distance: 15.3
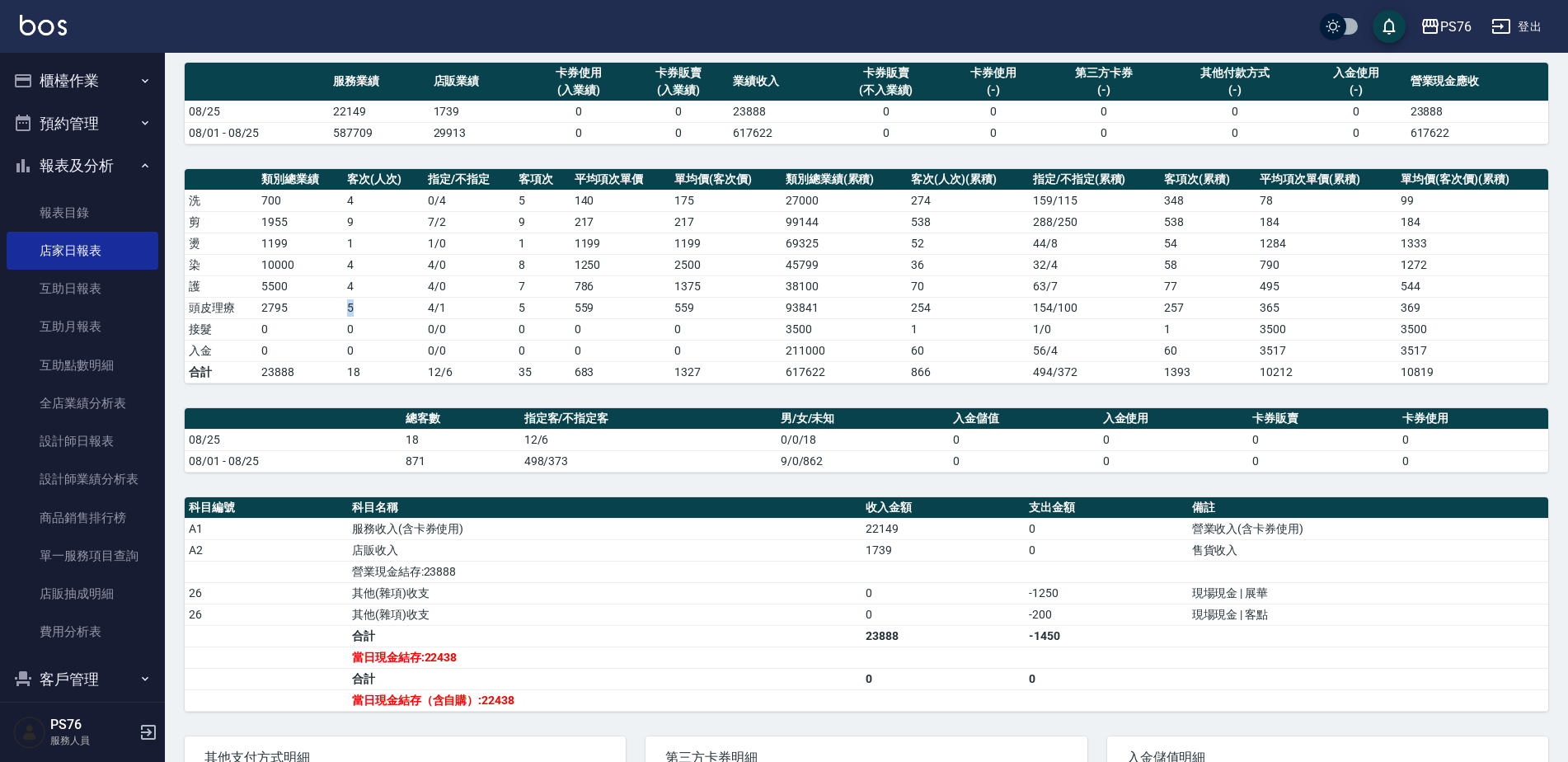
click at [353, 305] on tr "頭皮理療 2795 5 4 / 1 5 559 559 93841 254 154 / 100 257 365 369" at bounding box center [866, 307] width 1363 height 21
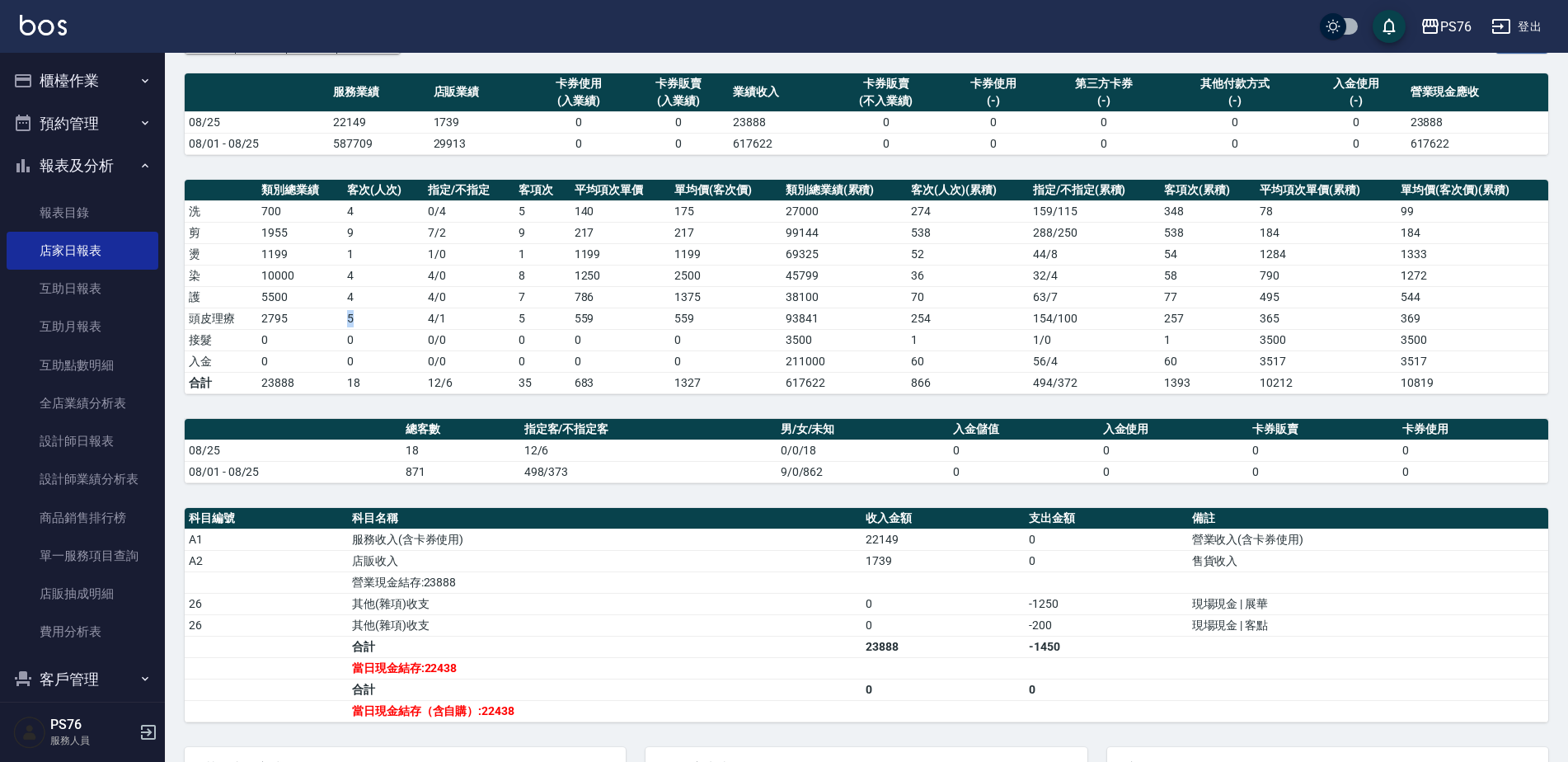
scroll to position [118, 0]
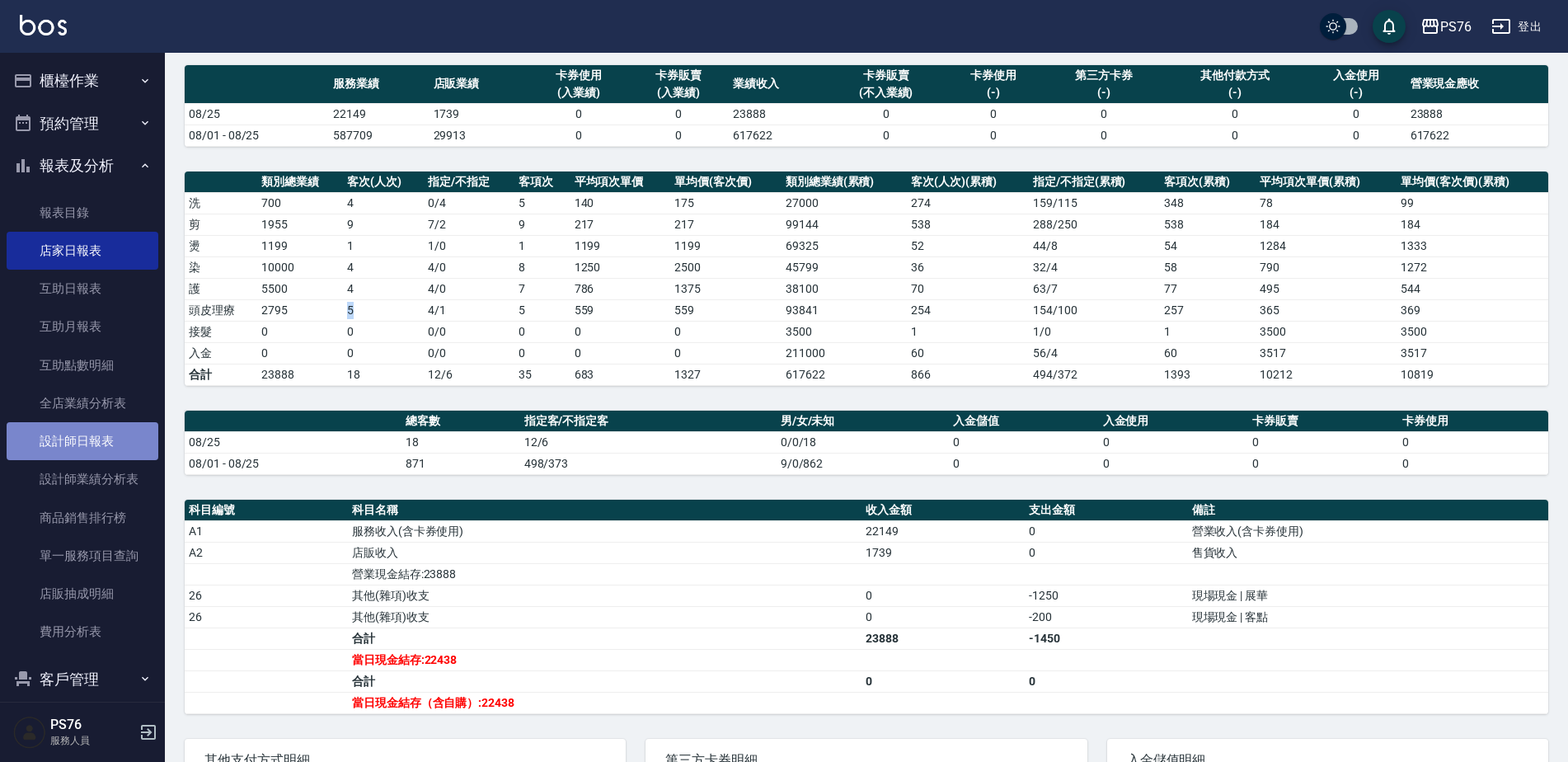
click at [83, 439] on link "設計師日報表" at bounding box center [83, 441] width 152 height 38
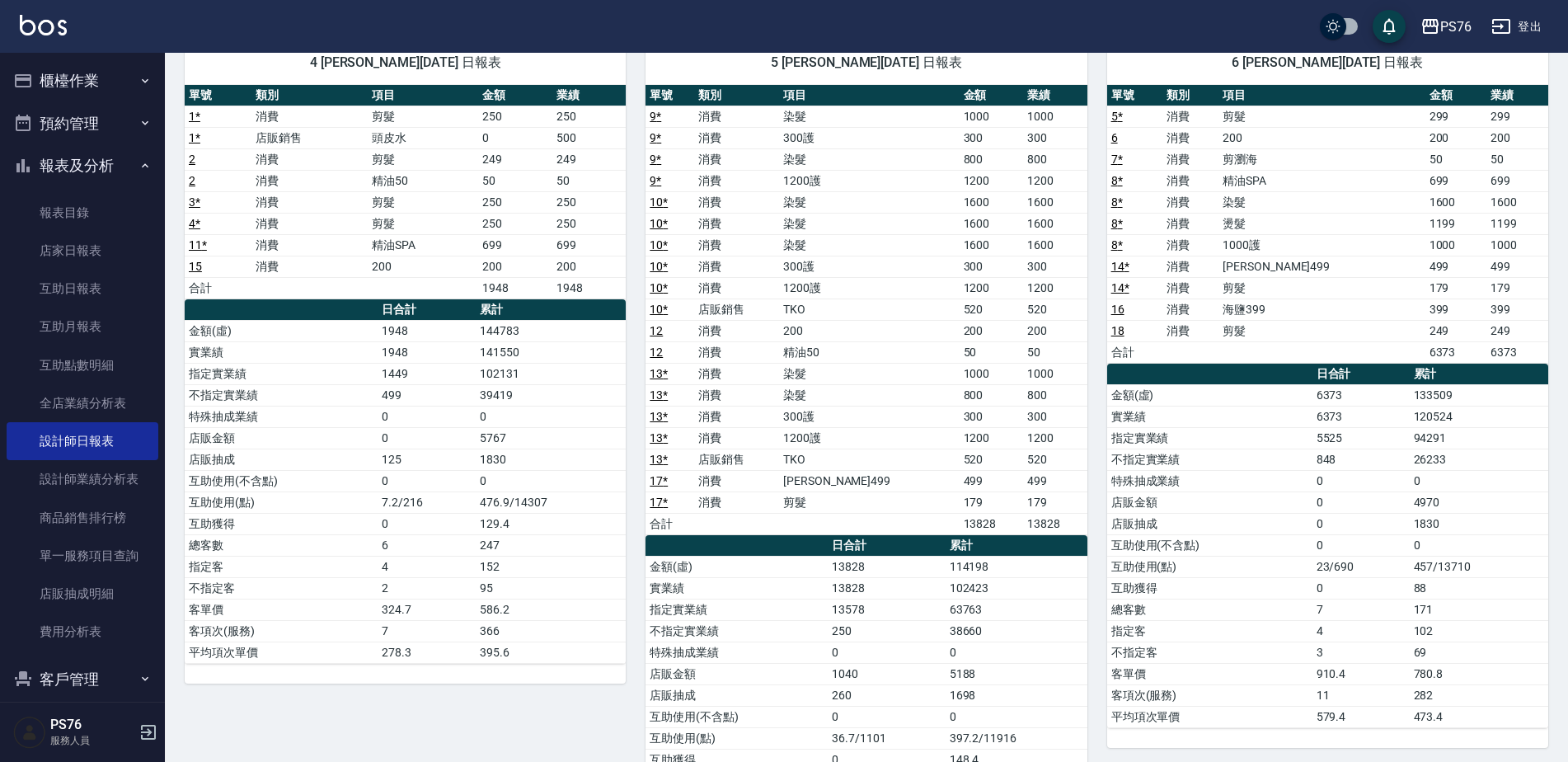
scroll to position [703, 0]
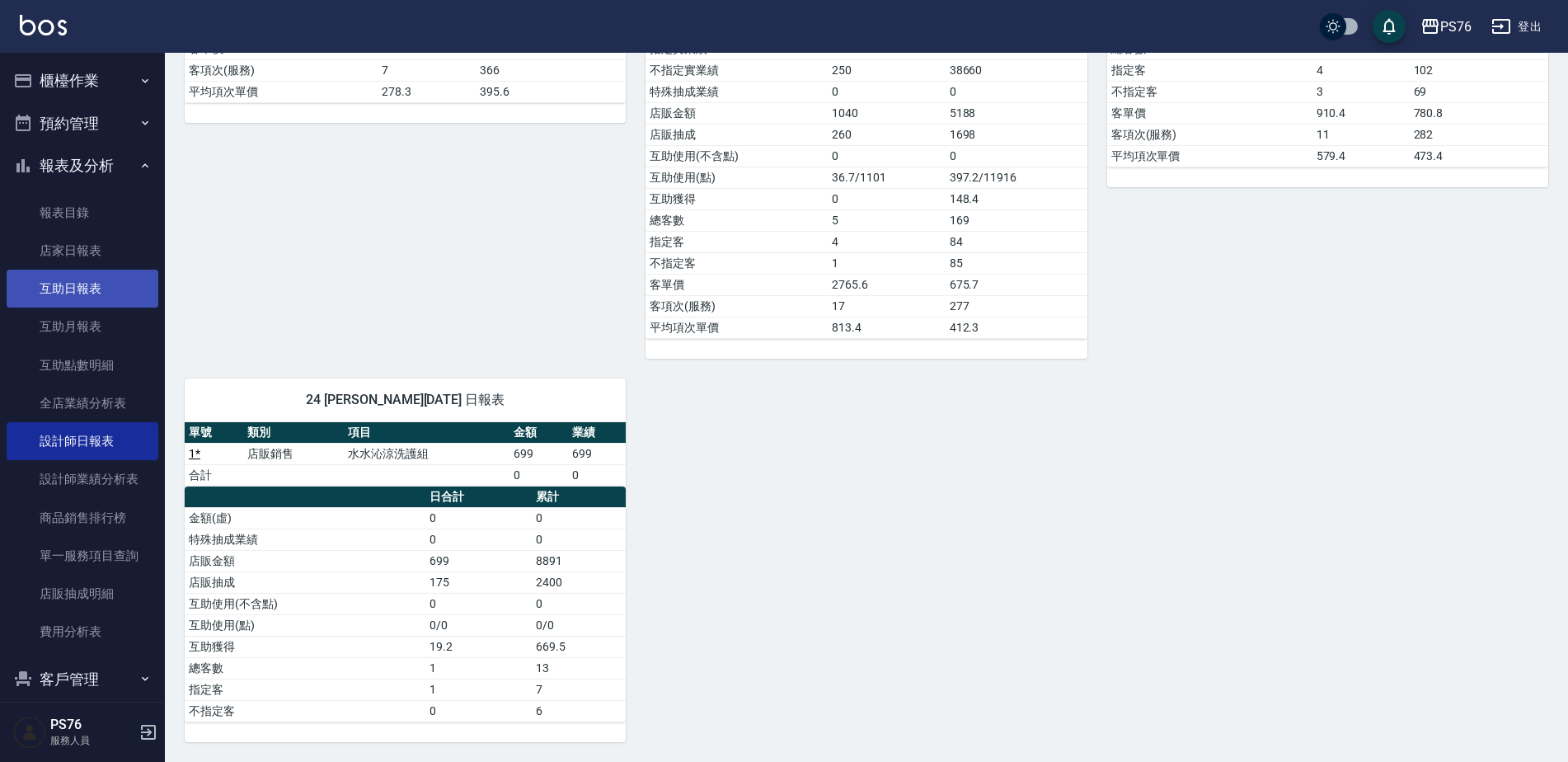
click at [81, 284] on link "互助日報表" at bounding box center [83, 289] width 152 height 38
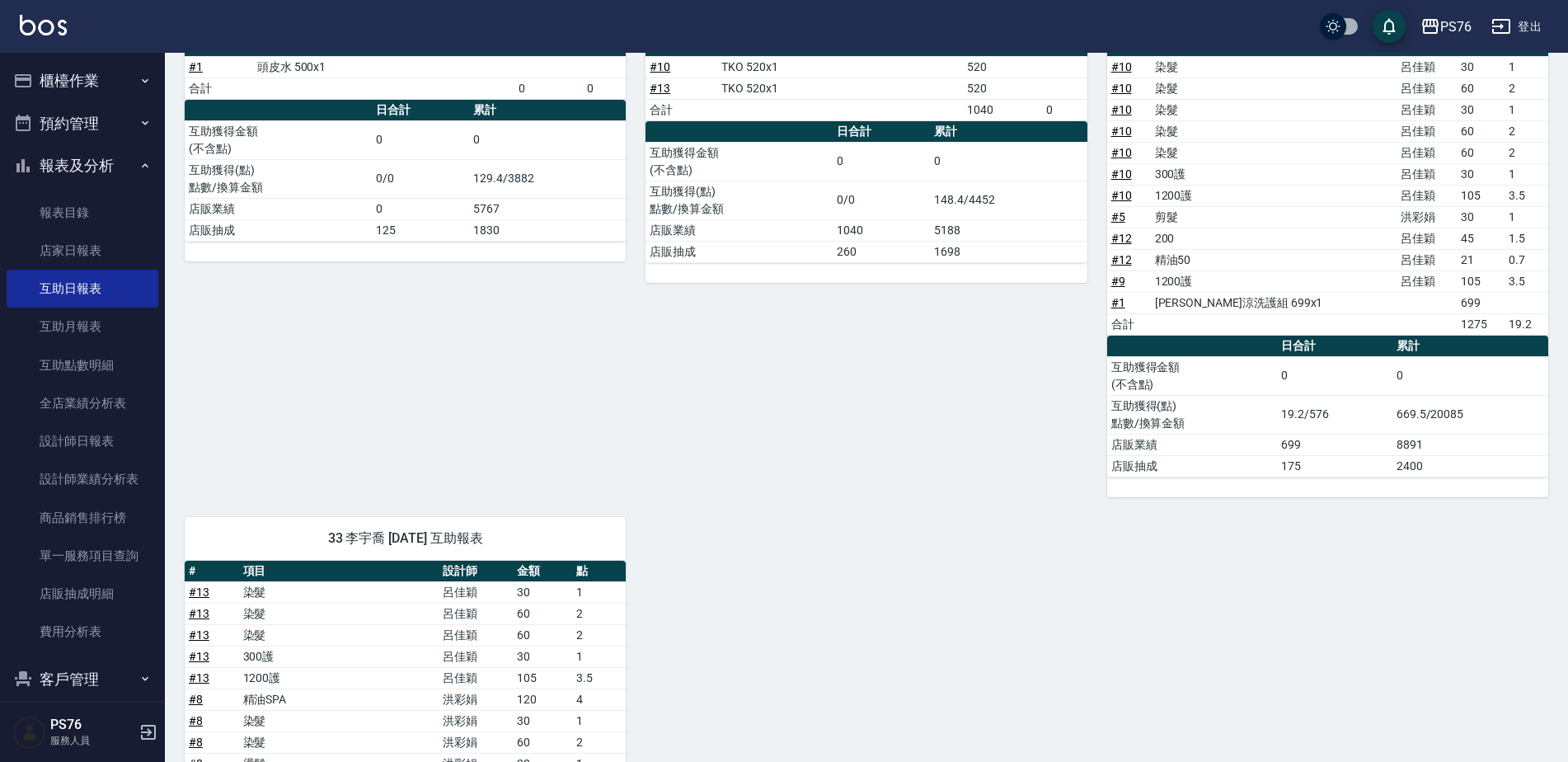
scroll to position [159, 0]
